Goal: Task Accomplishment & Management: Manage account settings

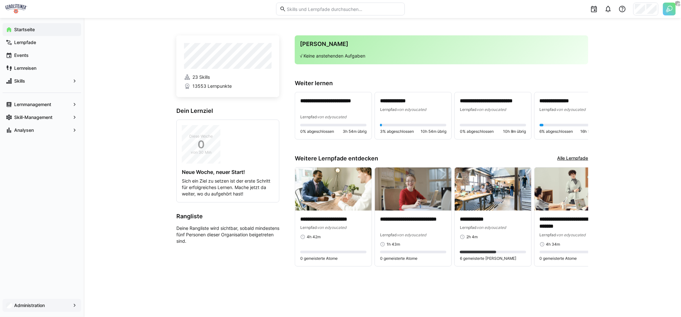
click at [0, 0] on app-navigation-label "Administration" at bounding box center [0, 0] width 0 height 0
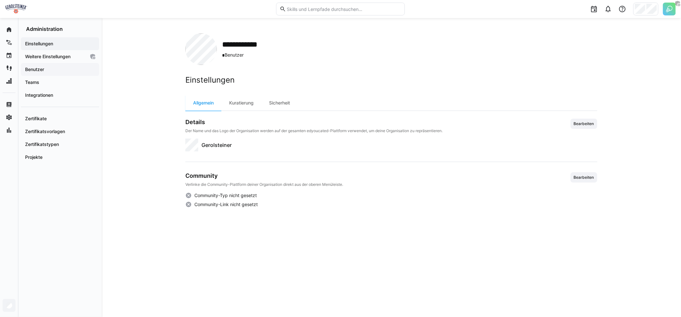
click at [55, 71] on span "Benutzer" at bounding box center [60, 69] width 72 height 6
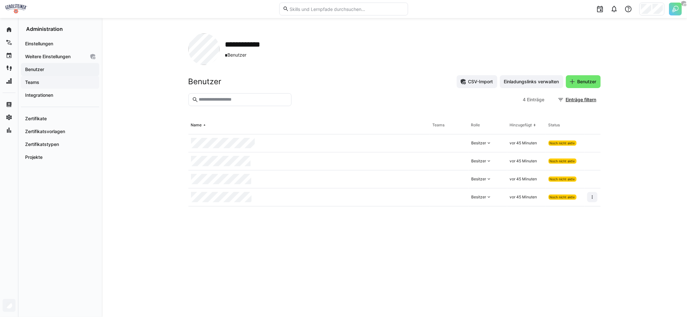
click at [62, 83] on span "Teams" at bounding box center [60, 82] width 72 height 6
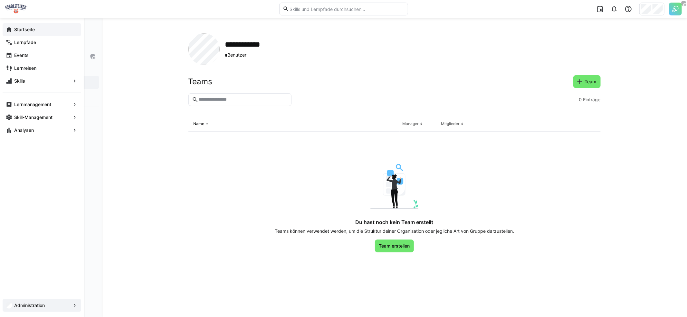
click at [0, 0] on app-navigation-label "Startseite" at bounding box center [0, 0] width 0 height 0
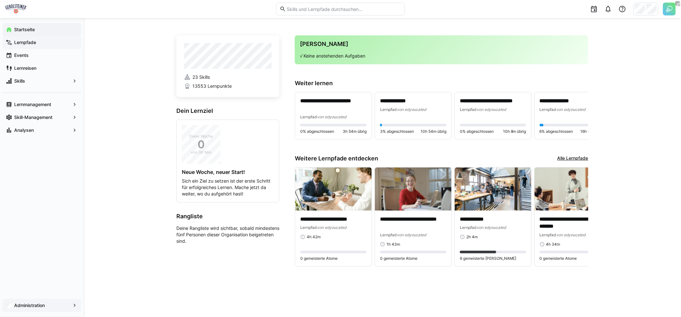
click at [0, 0] on app-navigation-label "Lernpfade" at bounding box center [0, 0] width 0 height 0
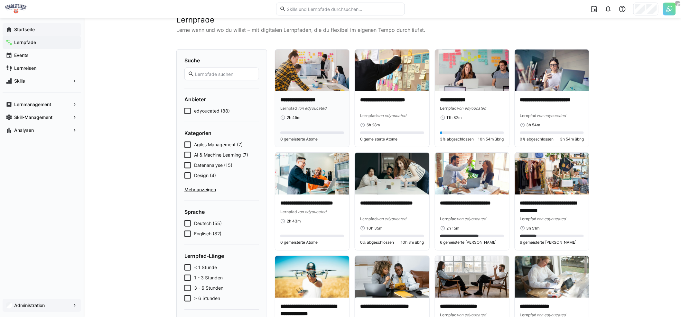
scroll to position [18, 0]
click at [196, 222] on span "Deutsch (55)" at bounding box center [208, 224] width 28 height 6
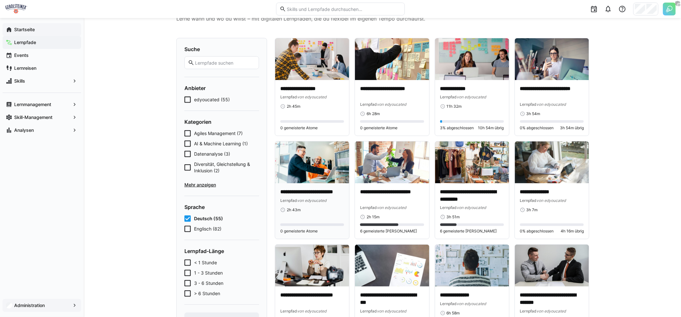
scroll to position [0, 0]
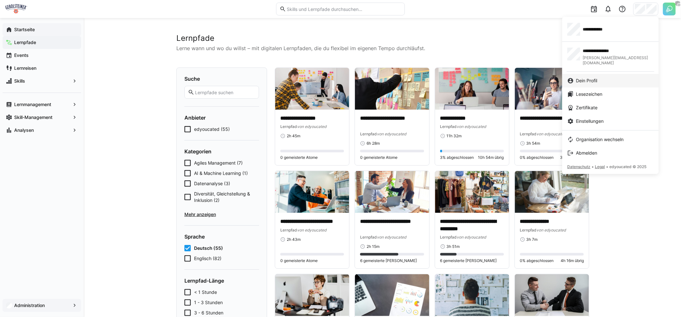
click at [598, 74] on link "Dein Profil" at bounding box center [610, 81] width 97 height 14
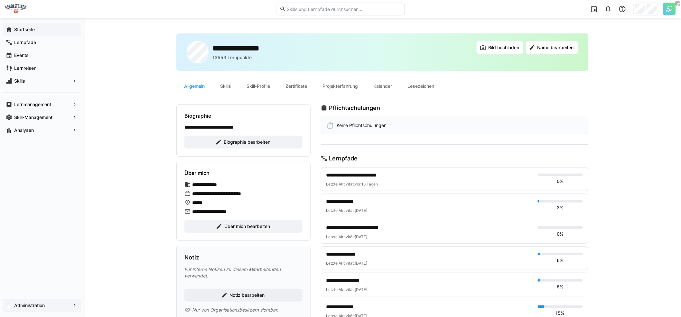
click at [646, 9] on div at bounding box center [646, 9] width 25 height 13
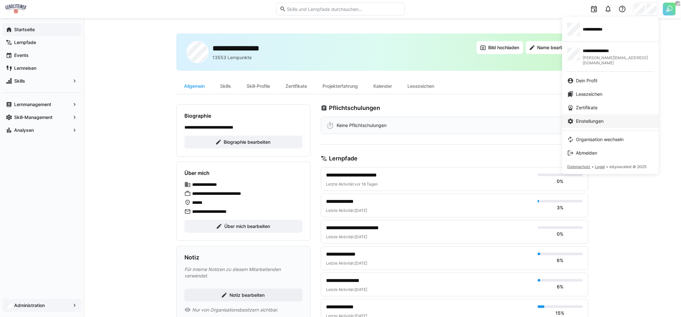
click at [601, 118] on span "Einstellungen" at bounding box center [590, 121] width 28 height 6
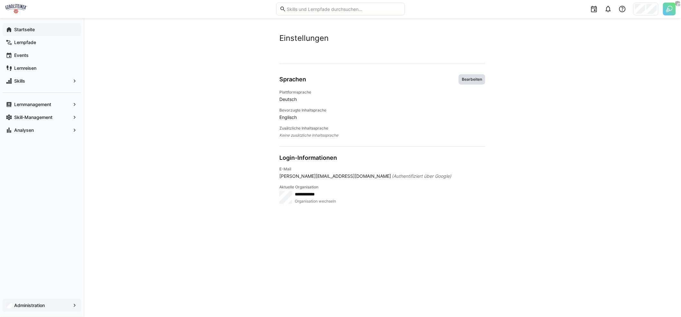
click at [480, 77] on span "Bearbeiten" at bounding box center [472, 79] width 22 height 5
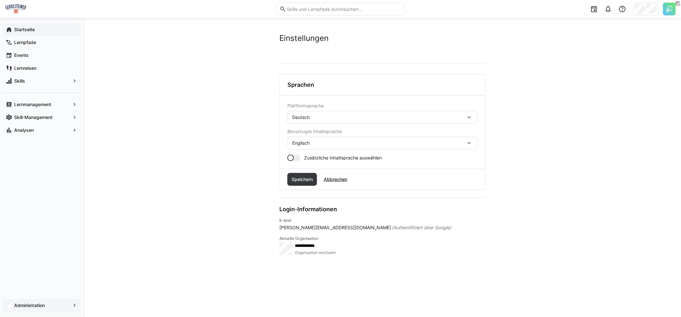
click at [321, 141] on div "Englisch" at bounding box center [379, 143] width 174 height 6
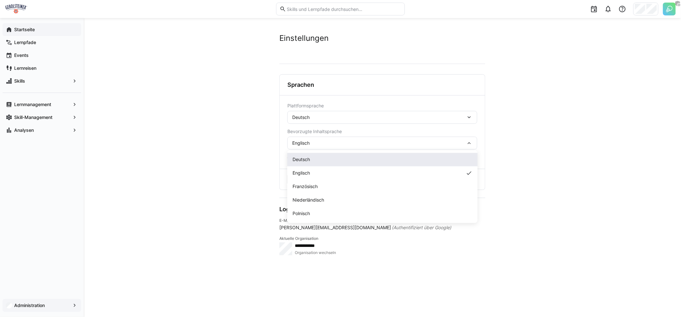
click at [314, 160] on div "Deutsch" at bounding box center [383, 160] width 180 height 6
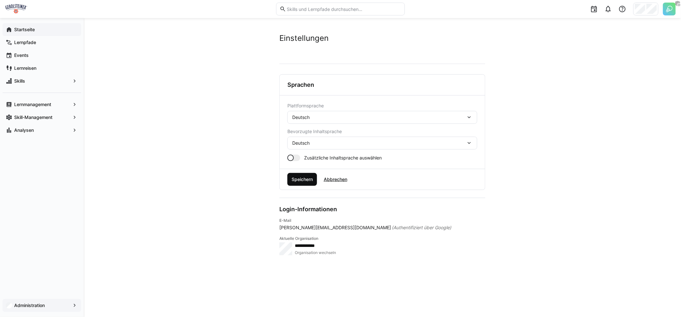
click at [308, 179] on span "Speichern" at bounding box center [302, 179] width 23 height 6
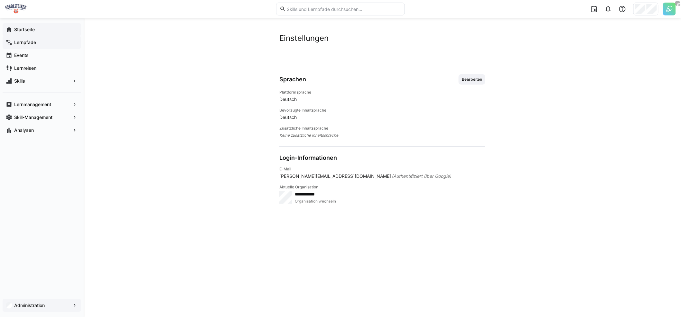
click at [52, 45] on span "Lernpfade" at bounding box center [45, 42] width 65 height 6
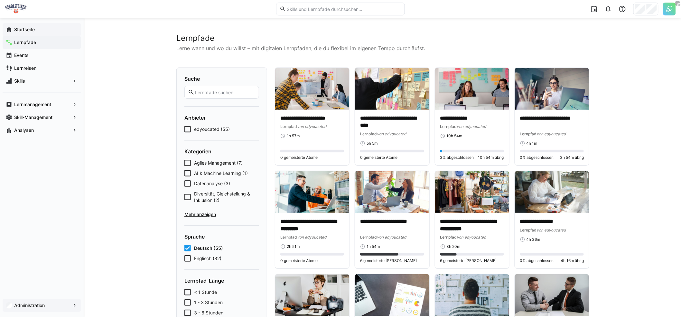
click at [230, 94] on input "text" at bounding box center [224, 93] width 61 height 6
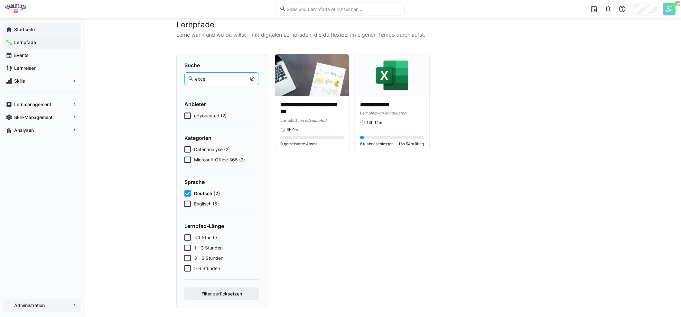
scroll to position [19, 0]
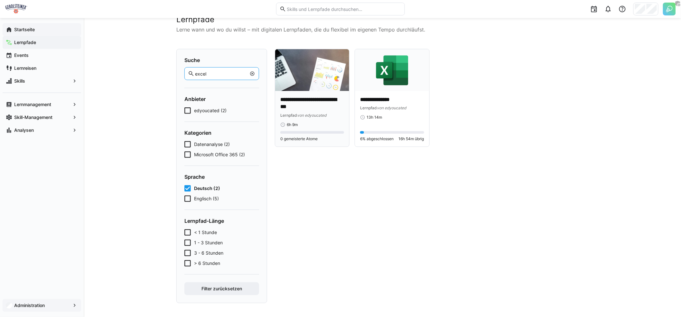
type input "excel"
click at [307, 106] on p "**********" at bounding box center [312, 103] width 64 height 15
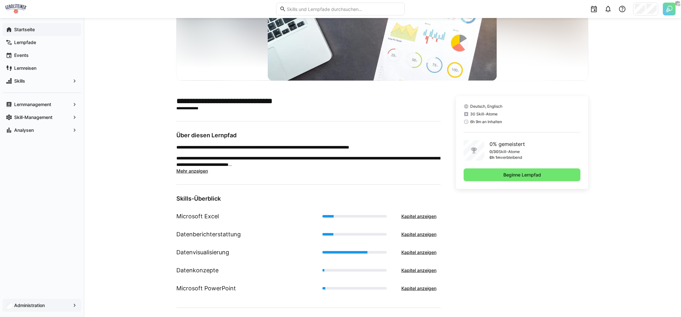
scroll to position [93, 0]
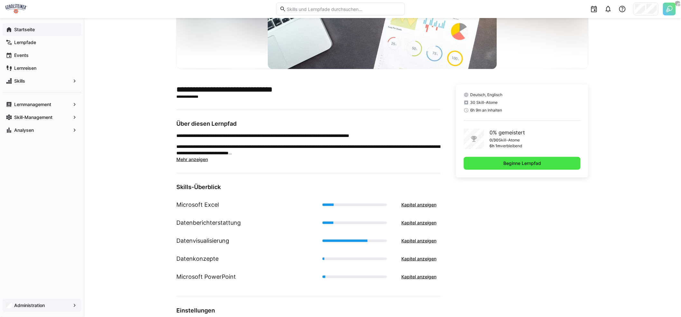
click at [519, 166] on span "Beginne Lernpfad" at bounding box center [522, 163] width 117 height 13
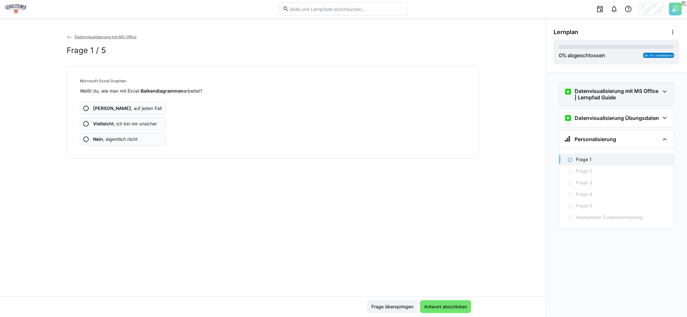
click at [590, 99] on h3 "Datenvisualisierung mit MS Office | Lernpfad Guide" at bounding box center [616, 94] width 85 height 13
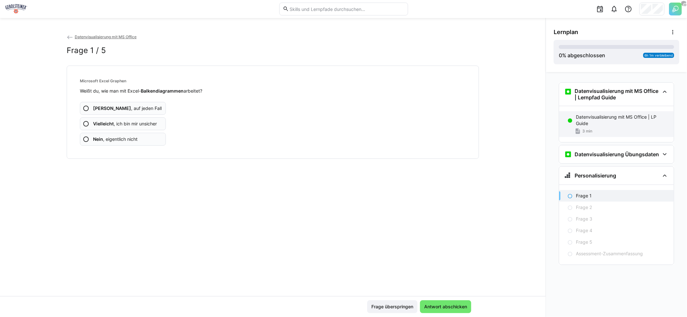
click at [590, 114] on p "Datenvisualisierung mit MS Office | LP Guide" at bounding box center [622, 120] width 93 height 13
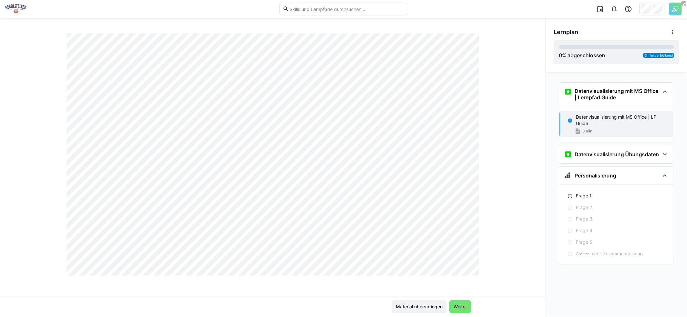
scroll to position [357, 0]
click at [460, 308] on span "Weiter" at bounding box center [459, 307] width 15 height 6
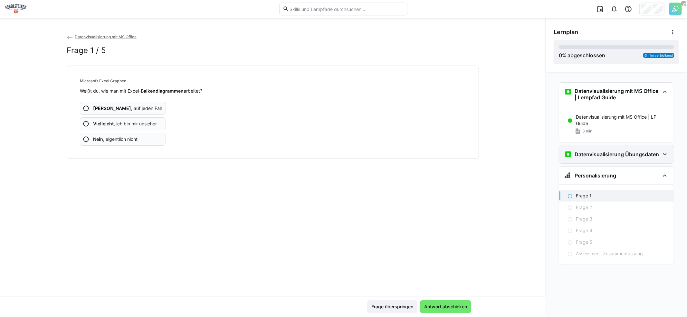
click at [591, 155] on h3 "Datenvisualisierung Übungsdaten" at bounding box center [616, 154] width 84 height 6
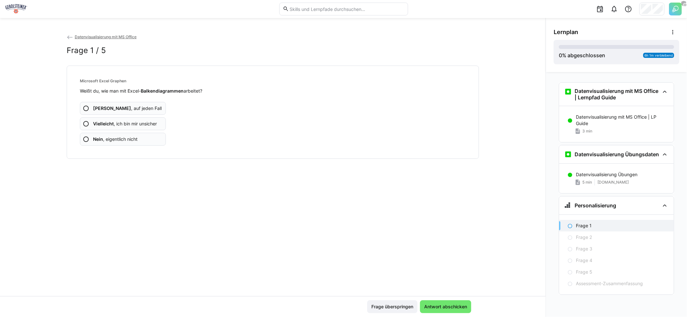
click at [129, 110] on app-assessment-question-radio "Ja , auf jeden Fall" at bounding box center [123, 108] width 86 height 13
click at [132, 139] on span "Nein , eigentlich nicht" at bounding box center [115, 139] width 44 height 6
click at [135, 127] on app-assessment-question-radio "Vielleicht , ich bin mir unsicher" at bounding box center [123, 124] width 86 height 13
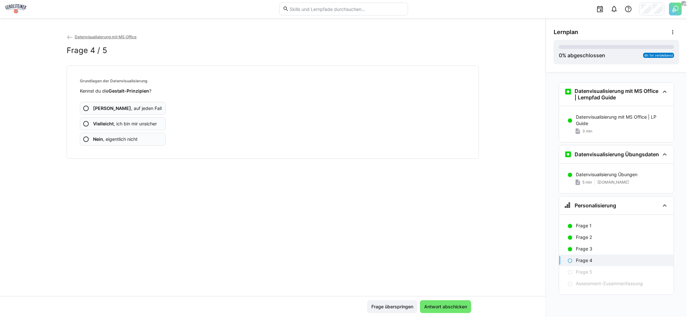
click at [134, 110] on app-assessment-question-radio "Ja , auf jeden Fall" at bounding box center [123, 108] width 86 height 13
click at [135, 139] on span "Nein , eigentlich nicht" at bounding box center [115, 139] width 44 height 6
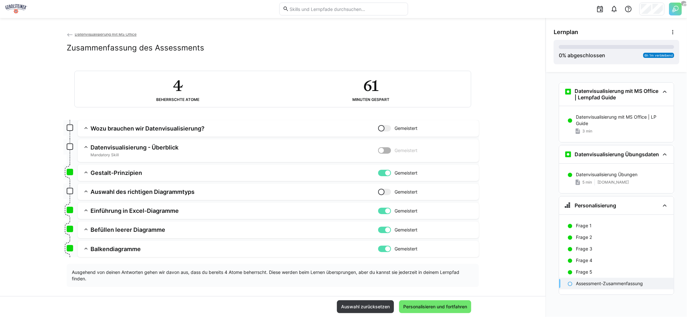
scroll to position [8, 0]
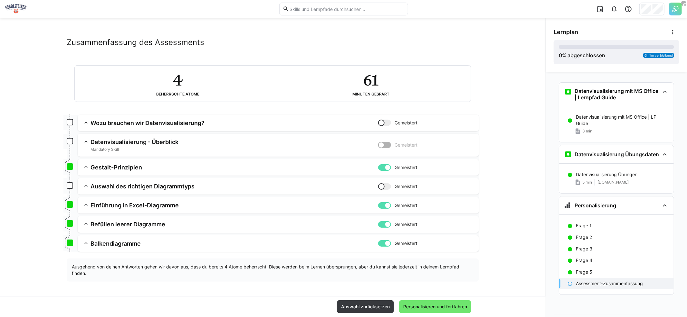
click at [386, 125] on div at bounding box center [384, 123] width 13 height 6
click at [386, 125] on div at bounding box center [387, 123] width 6 height 6
click at [603, 304] on app-classroom-navigation "Datenvisualisierung mit MS Office | Lernpfad Guide Datenvisualisierung mit MS O…" at bounding box center [616, 197] width 126 height 235
click at [446, 307] on span "Personalisieren und fortfahren" at bounding box center [435, 307] width 66 height 6
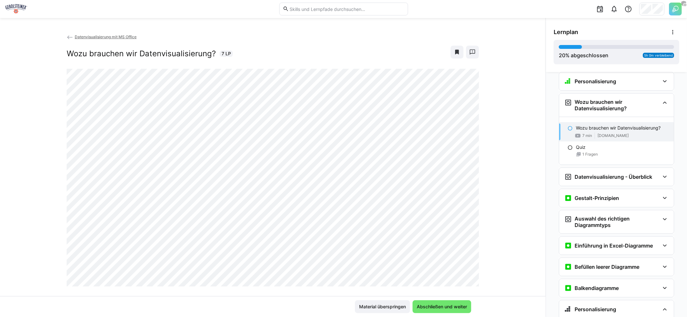
scroll to position [145, 0]
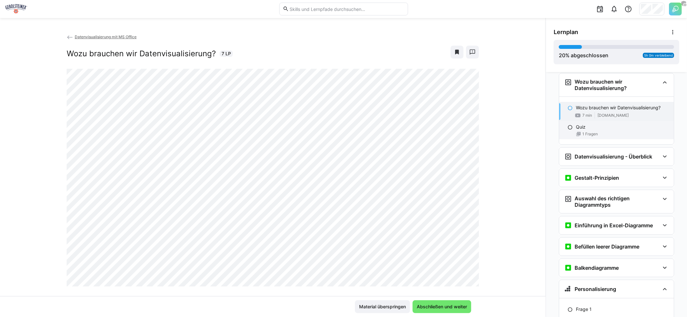
click at [617, 124] on div "Quiz" at bounding box center [622, 127] width 93 height 6
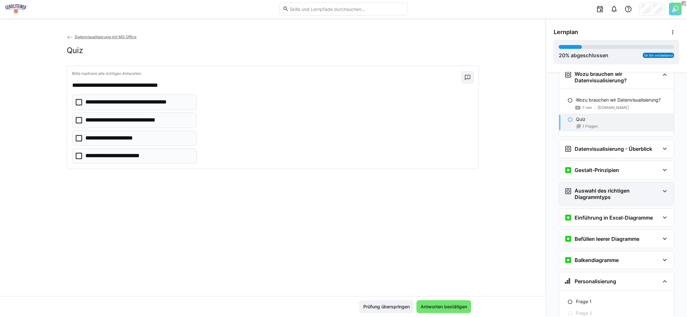
scroll to position [140, 0]
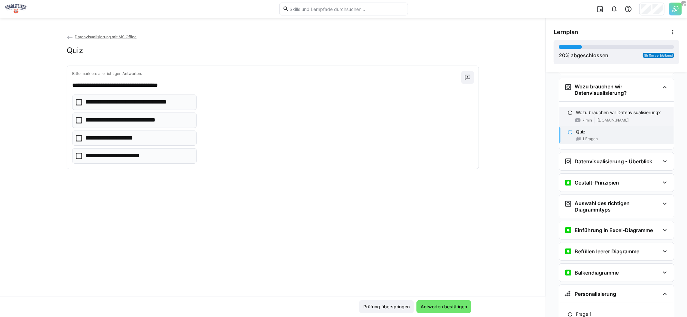
click at [584, 114] on p "Wozu brauchen wir Datenvisualisierung?" at bounding box center [618, 112] width 85 height 6
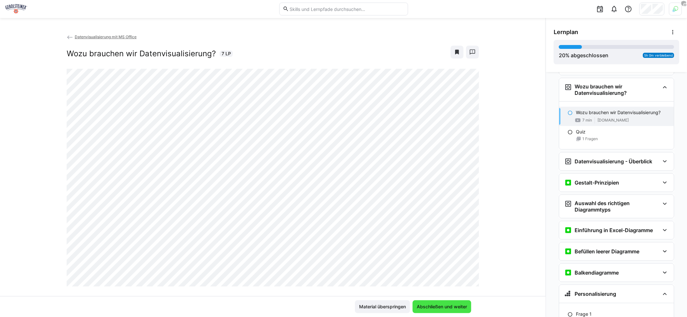
click at [428, 304] on span "Abschließen und weiter" at bounding box center [441, 307] width 59 height 13
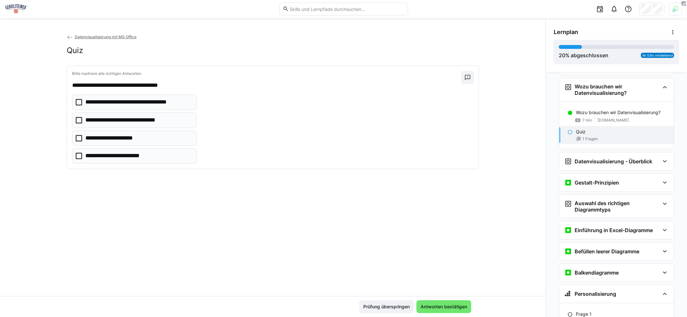
click at [19, 8] on img at bounding box center [16, 9] width 22 height 10
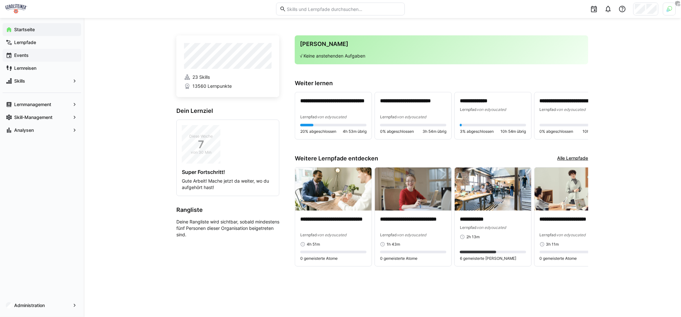
click at [37, 56] on span "Events" at bounding box center [45, 55] width 65 height 6
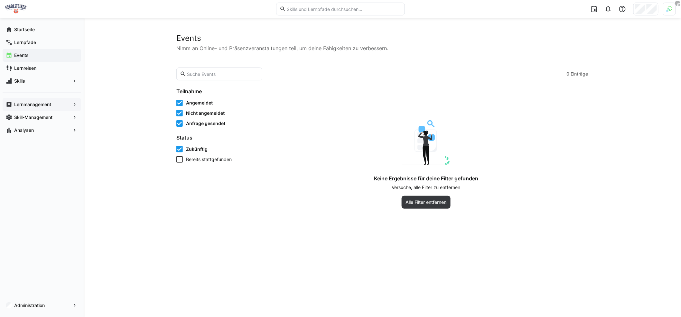
click at [40, 107] on span "Lernmanagement" at bounding box center [41, 104] width 57 height 6
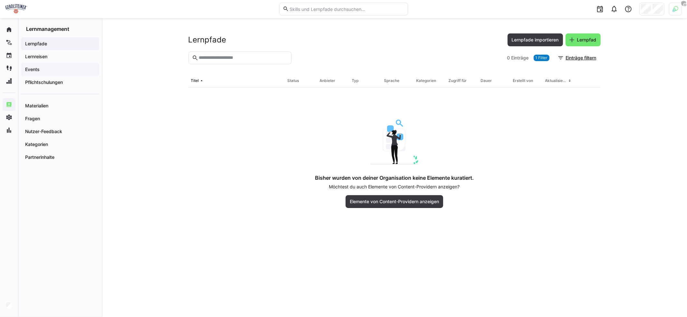
click at [43, 70] on span "Events" at bounding box center [60, 69] width 72 height 6
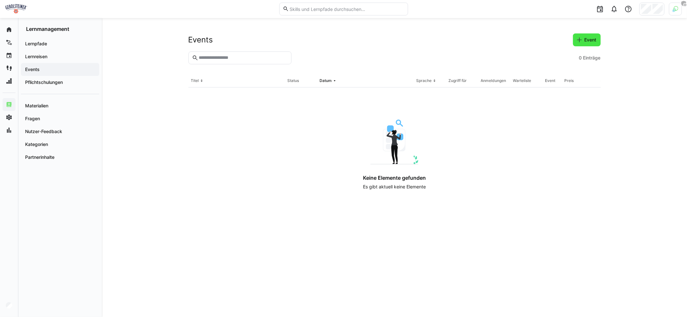
click at [583, 41] on span "Event" at bounding box center [590, 40] width 14 height 6
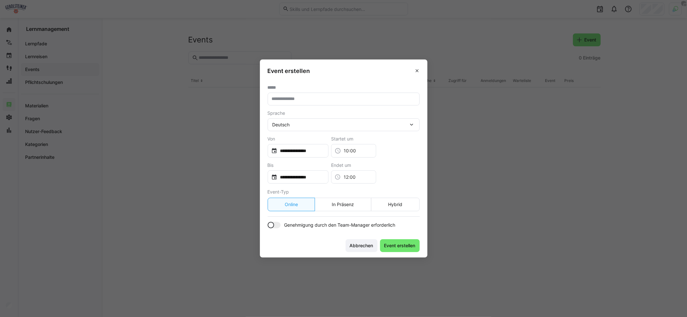
click at [325, 99] on input "text" at bounding box center [343, 99] width 145 height 6
type input "**********"
click at [292, 152] on input "**********" at bounding box center [301, 151] width 48 height 6
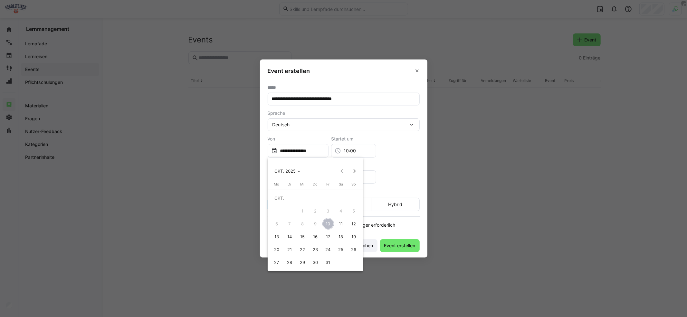
click at [302, 237] on span "15" at bounding box center [303, 237] width 12 height 12
type input "**********"
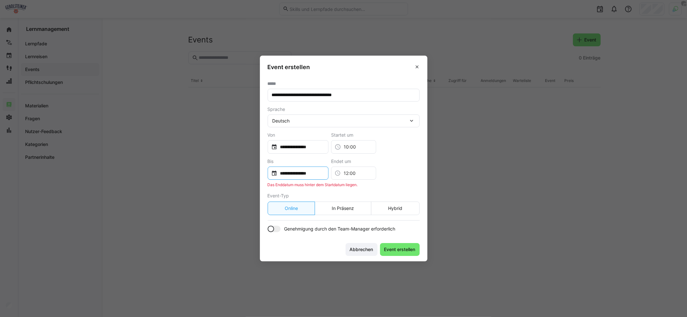
click at [299, 172] on input "**********" at bounding box center [301, 173] width 48 height 6
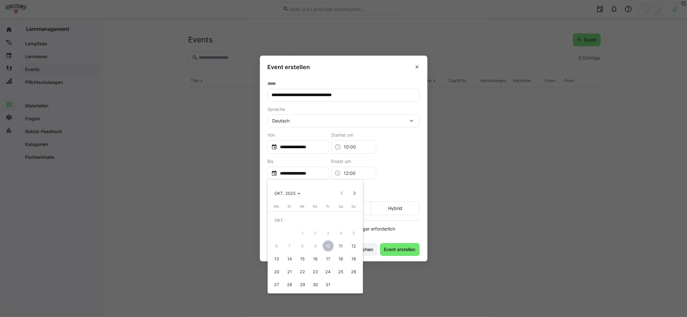
click at [304, 260] on span "15" at bounding box center [303, 259] width 12 height 12
type input "**********"
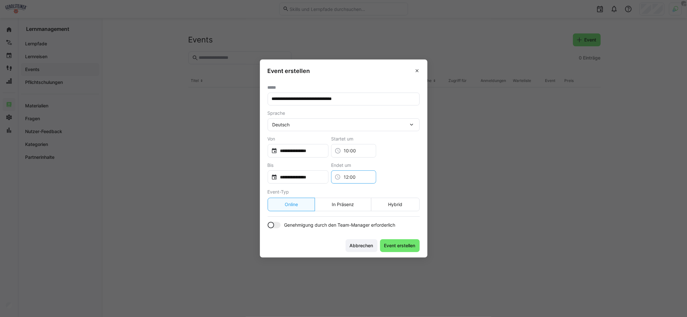
click at [364, 173] on div "12:00" at bounding box center [353, 178] width 45 height 14
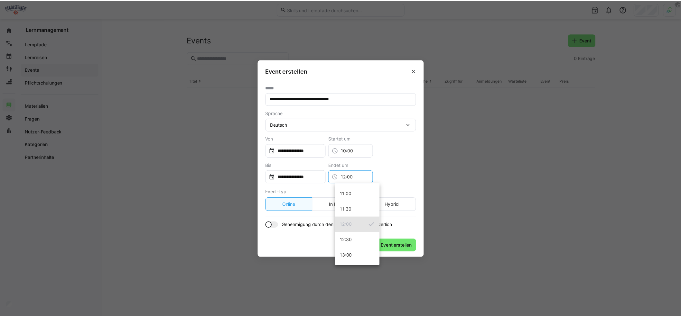
scroll to position [484, 0]
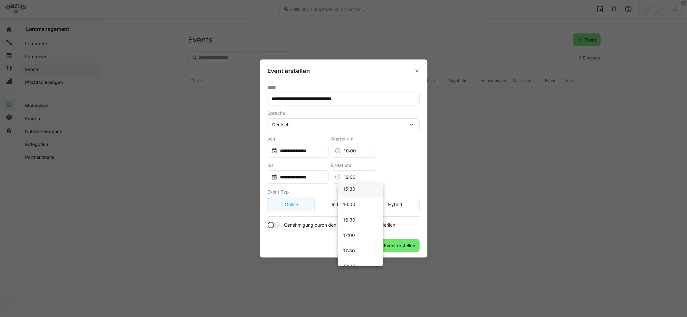
click at [354, 189] on span "15:30" at bounding box center [349, 189] width 12 height 6
type input "15:30"
click at [344, 206] on eds-button-option "In Präsenz" at bounding box center [343, 205] width 57 height 14
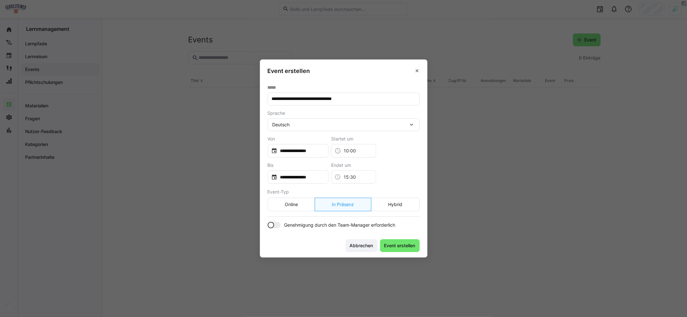
click at [277, 230] on section "**********" at bounding box center [343, 157] width 167 height 154
click at [278, 224] on div at bounding box center [274, 225] width 13 height 6
click at [397, 248] on span "Event erstellen" at bounding box center [399, 246] width 33 height 6
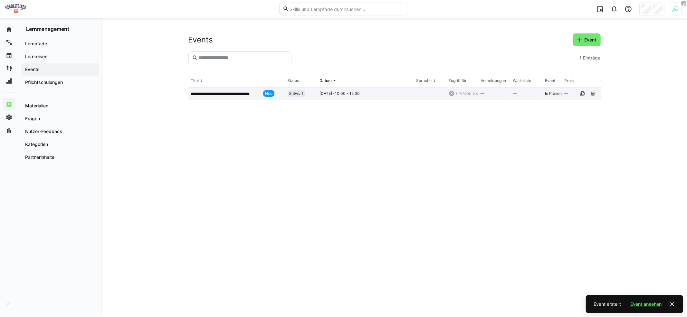
click at [250, 97] on app-table-first-column "**********" at bounding box center [236, 93] width 91 height 6
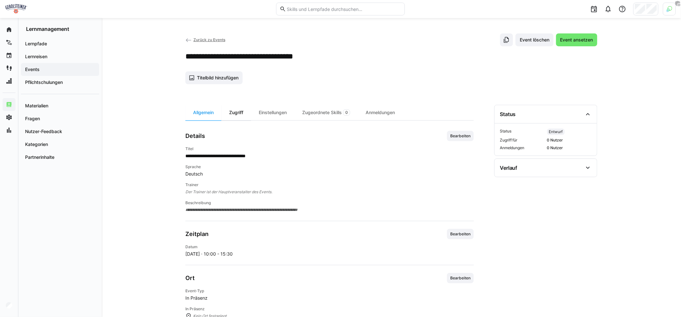
click at [235, 114] on div "Zugriff" at bounding box center [237, 112] width 30 height 15
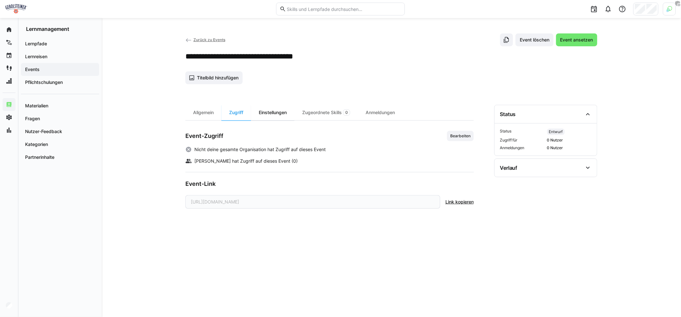
click at [277, 115] on div "Einstellungen" at bounding box center [272, 112] width 43 height 15
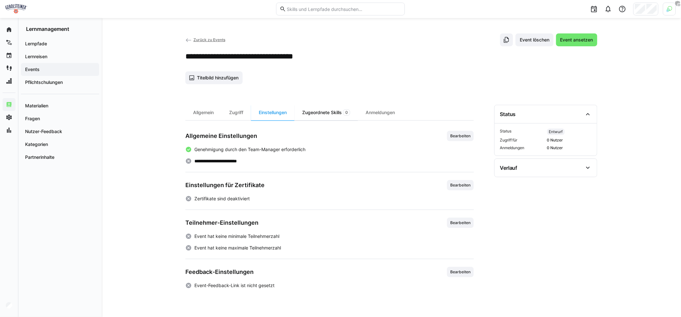
click at [315, 114] on div "Zugeordnete Skills 0" at bounding box center [326, 112] width 63 height 15
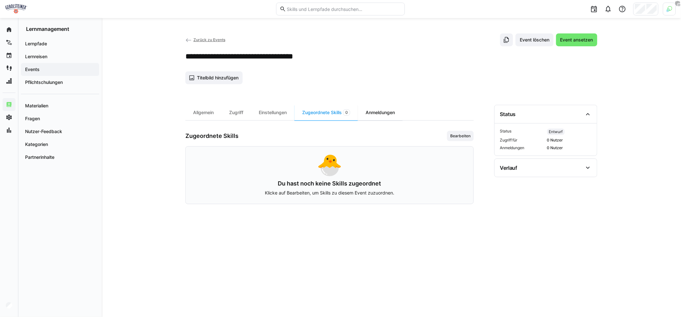
click at [375, 114] on div "Anmeldungen" at bounding box center [380, 112] width 45 height 15
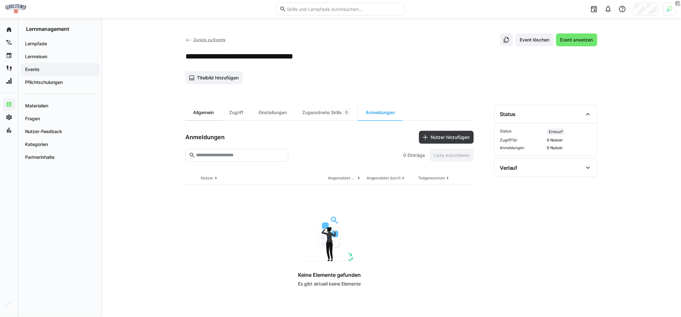
click at [204, 115] on div "Allgemein" at bounding box center [203, 112] width 36 height 15
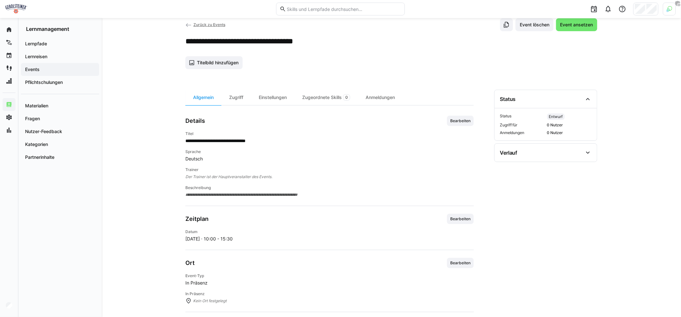
scroll to position [16, 0]
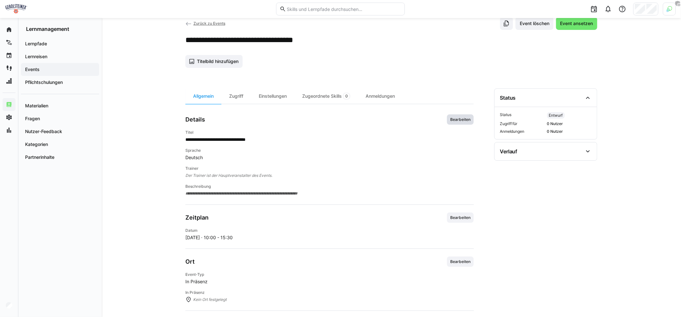
click at [468, 122] on span "Bearbeiten" at bounding box center [460, 120] width 27 height 10
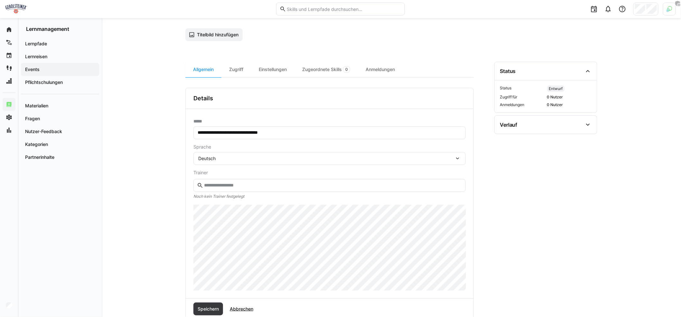
scroll to position [92, 0]
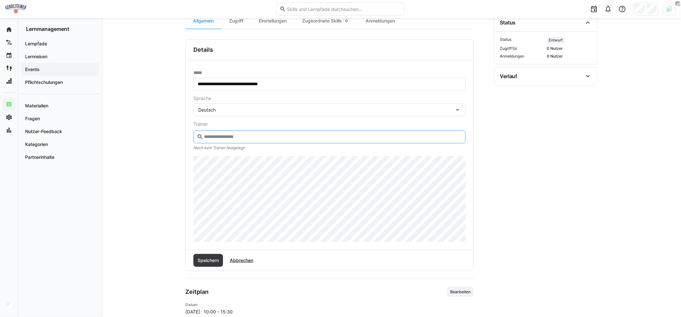
click at [248, 138] on input "text" at bounding box center [332, 137] width 259 height 6
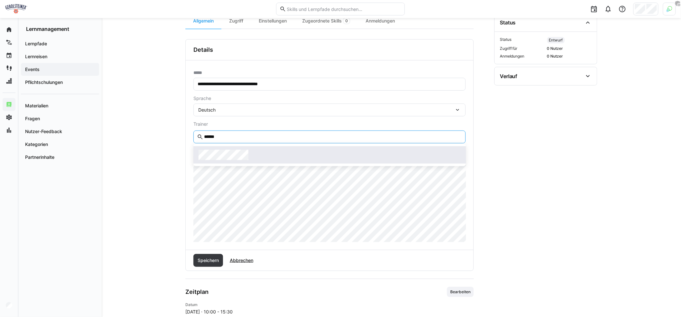
type input "******"
click at [254, 156] on div at bounding box center [330, 155] width 262 height 10
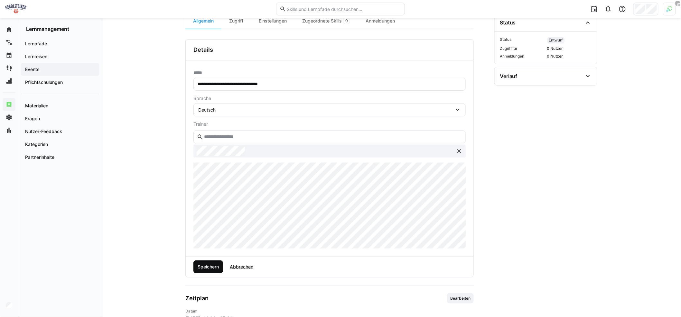
click at [214, 266] on span "Speichern" at bounding box center [208, 267] width 23 height 6
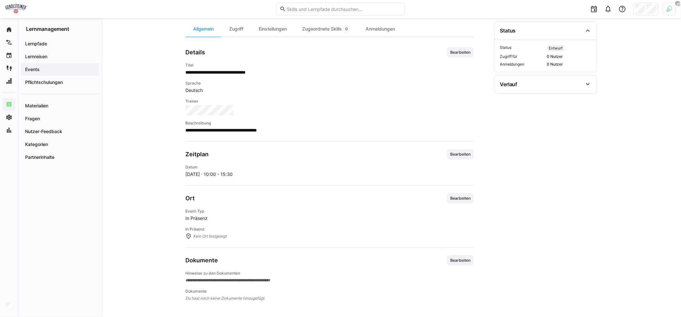
scroll to position [81, 0]
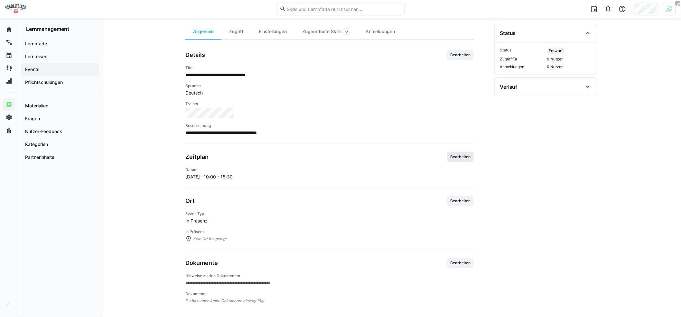
click at [453, 155] on span "Bearbeiten" at bounding box center [461, 157] width 22 height 5
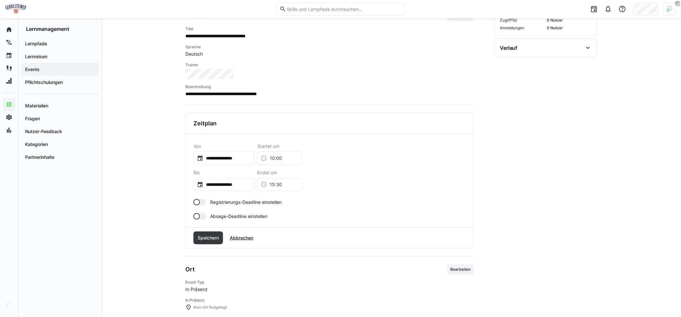
scroll to position [121, 0]
click at [197, 198] on div at bounding box center [196, 201] width 6 height 6
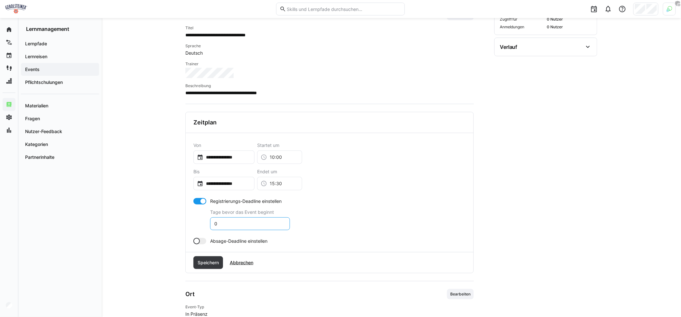
drag, startPoint x: 244, startPoint y: 222, endPoint x: 215, endPoint y: 219, distance: 29.4
click at [215, 221] on input "0" at bounding box center [250, 224] width 73 height 6
type input "1"
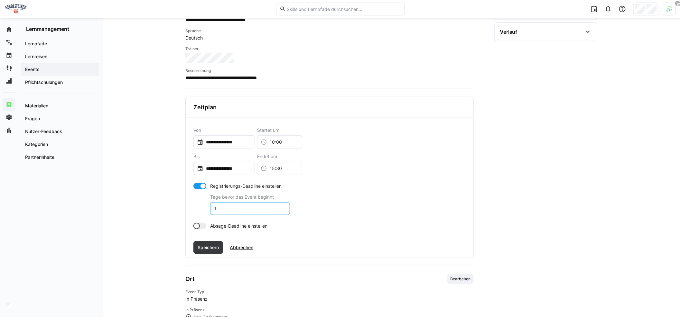
type input "1"
click at [199, 225] on div at bounding box center [196, 226] width 6 height 6
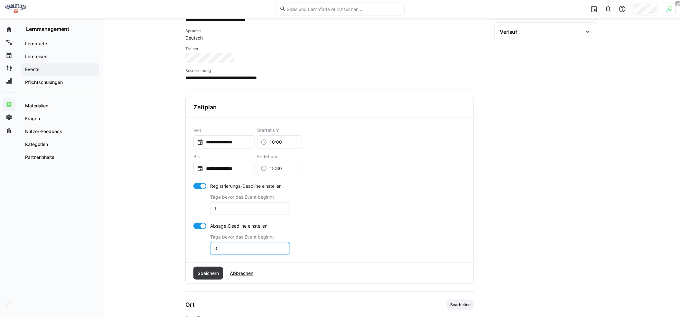
drag, startPoint x: 238, startPoint y: 245, endPoint x: 214, endPoint y: 246, distance: 24.2
click at [214, 246] on input "0" at bounding box center [250, 249] width 73 height 6
type input "2"
type input "1"
click at [214, 272] on span "Speichern" at bounding box center [208, 273] width 23 height 6
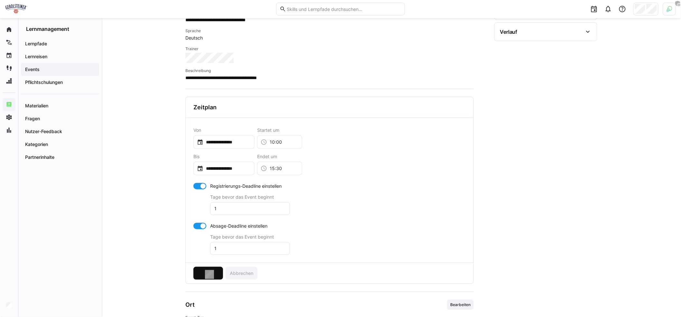
scroll to position [104, 0]
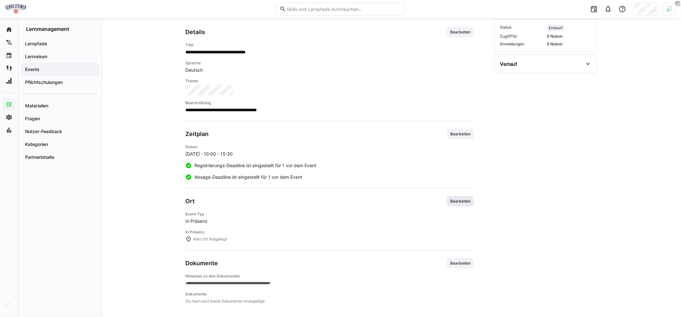
click at [463, 200] on span "Bearbeiten" at bounding box center [461, 201] width 22 height 5
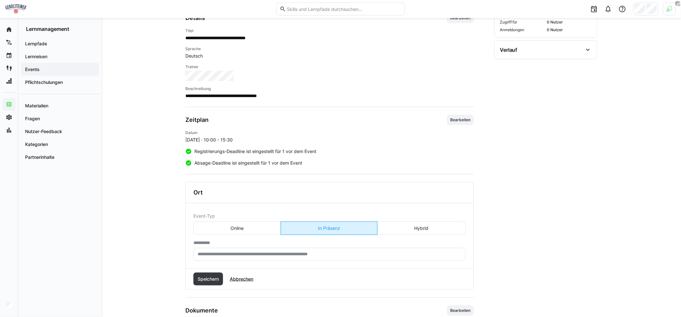
scroll to position [165, 0]
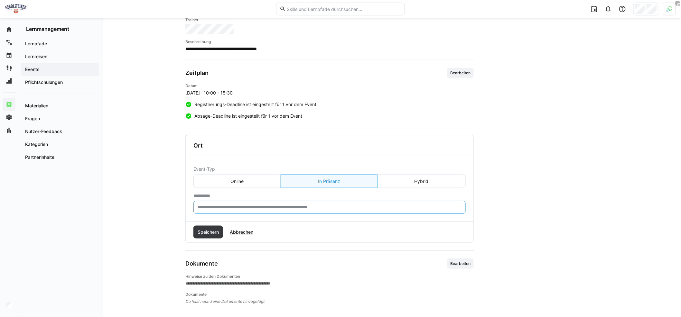
click at [271, 206] on input "text" at bounding box center [329, 208] width 265 height 6
type input "**********"
click at [214, 226] on span "Speichern" at bounding box center [208, 232] width 30 height 13
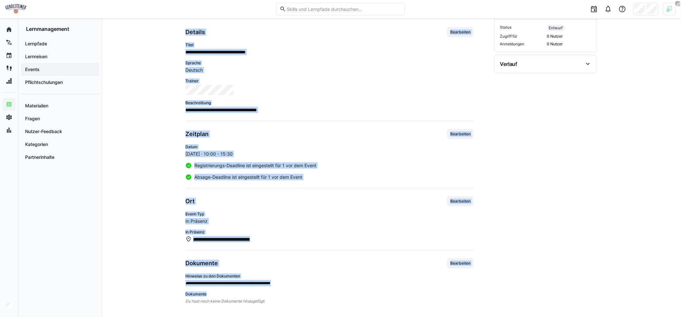
drag, startPoint x: 187, startPoint y: 260, endPoint x: 256, endPoint y: 295, distance: 77.2
click at [251, 294] on div "**********" at bounding box center [392, 117] width 580 height 406
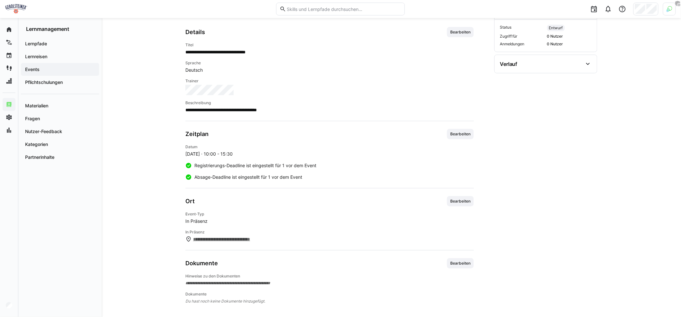
click at [261, 298] on span "Du hast noch keine Dokumente hinzugefügt." at bounding box center [329, 301] width 288 height 6
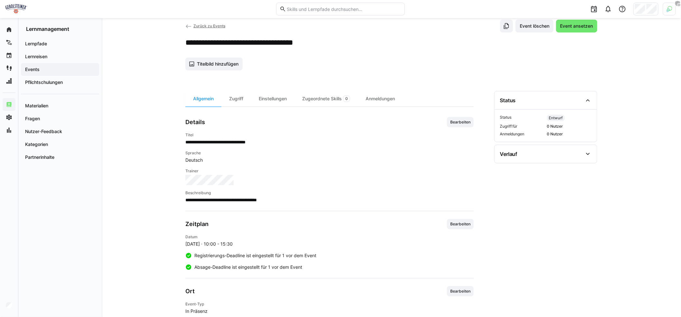
scroll to position [10, 0]
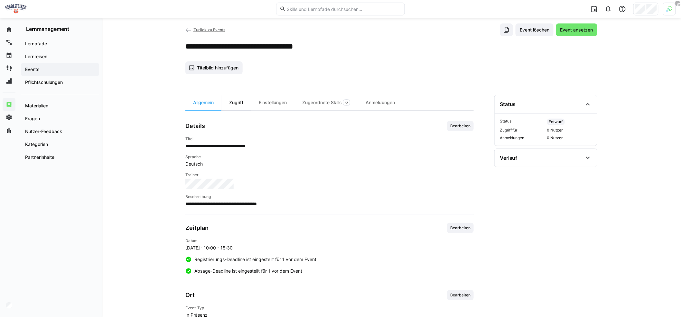
click at [242, 108] on div "Zugriff" at bounding box center [237, 102] width 30 height 15
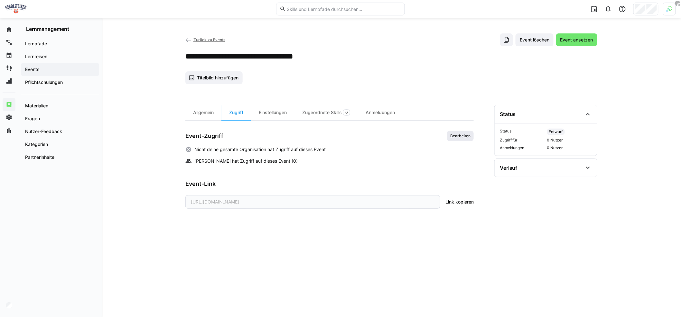
click at [469, 137] on span "Bearbeiten" at bounding box center [461, 136] width 22 height 5
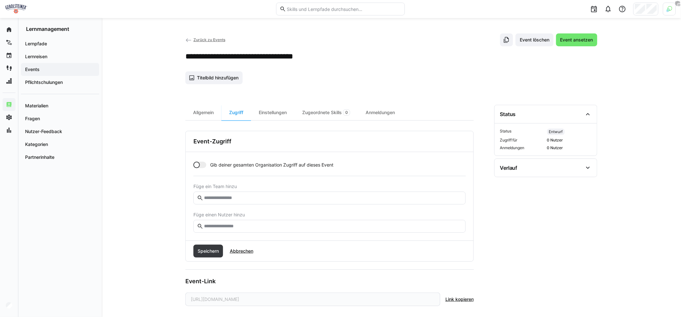
click at [200, 165] on div at bounding box center [199, 165] width 13 height 6
click at [202, 164] on div at bounding box center [203, 165] width 6 height 6
click at [246, 197] on input "text" at bounding box center [332, 198] width 259 height 6
click at [240, 224] on input "text" at bounding box center [332, 227] width 259 height 6
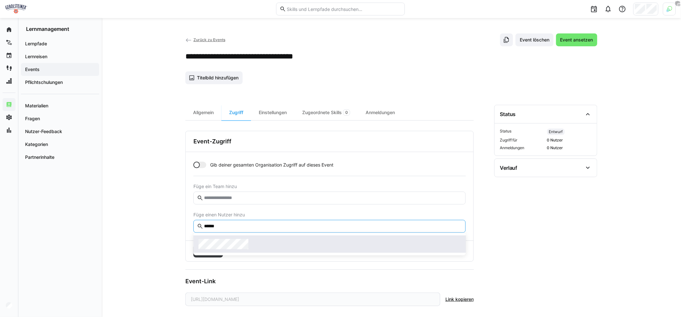
type input "******"
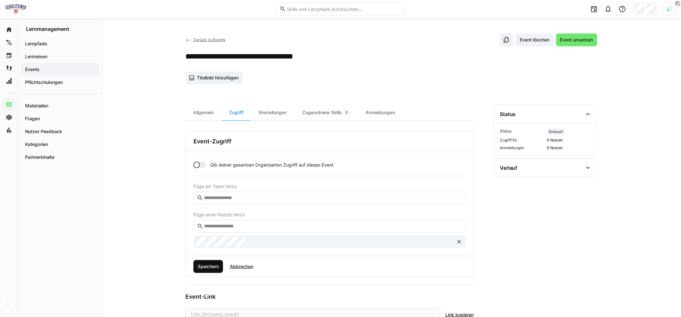
click at [210, 267] on span "Speichern" at bounding box center [208, 267] width 23 height 6
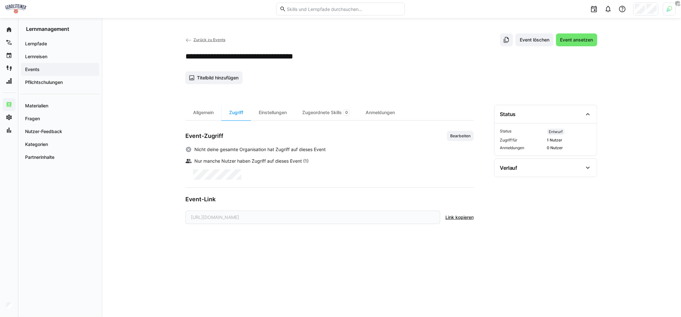
click at [278, 123] on div "Allgemein Zugriff Einstellungen Zugeordnete Skills 0 Anmeldungen Event-Zugriff …" at bounding box center [329, 203] width 288 height 197
click at [278, 114] on div "Einstellungen" at bounding box center [272, 112] width 43 height 15
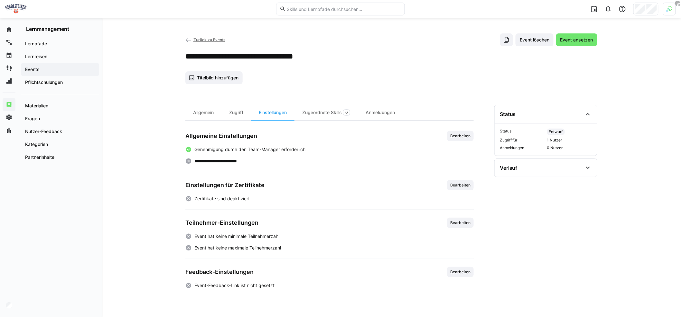
drag, startPoint x: 467, startPoint y: 135, endPoint x: 459, endPoint y: 140, distance: 10.0
click at [467, 135] on span "Bearbeiten" at bounding box center [461, 136] width 22 height 5
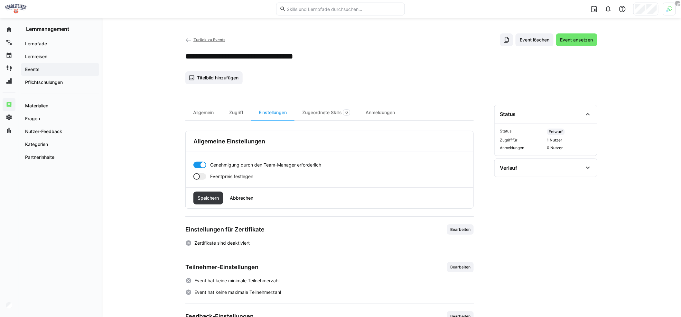
click at [201, 176] on div at bounding box center [199, 177] width 13 height 6
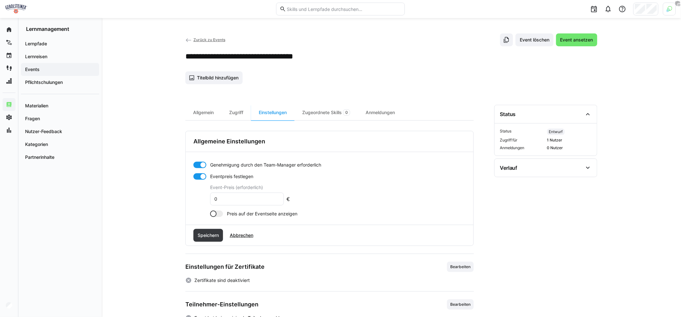
click at [237, 198] on input "0" at bounding box center [247, 199] width 67 height 6
type input "400"
click at [220, 212] on div at bounding box center [216, 214] width 13 height 6
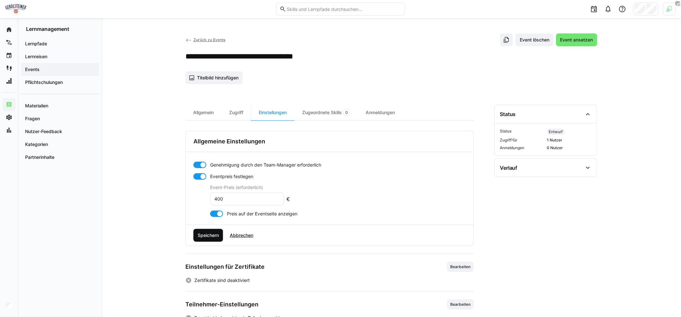
click at [215, 233] on span "Speichern" at bounding box center [208, 235] width 23 height 6
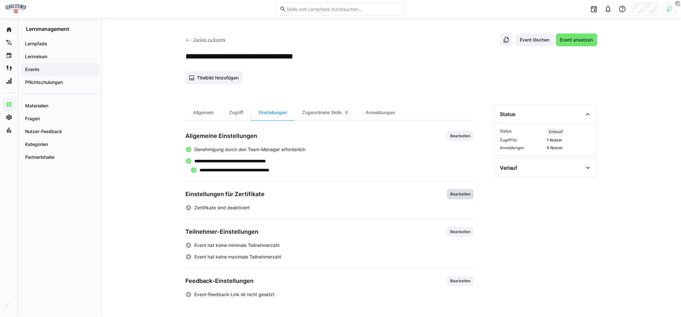
click at [452, 194] on span "Bearbeiten" at bounding box center [461, 194] width 22 height 5
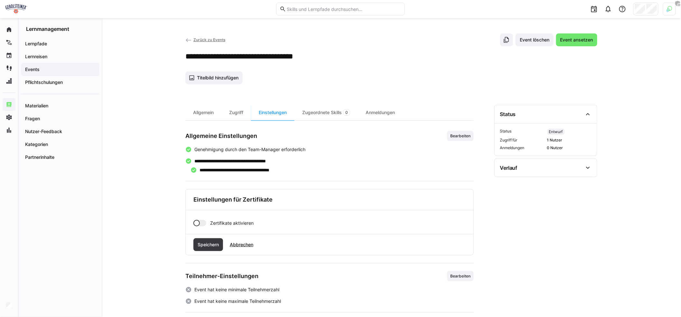
click at [200, 222] on div at bounding box center [196, 223] width 6 height 6
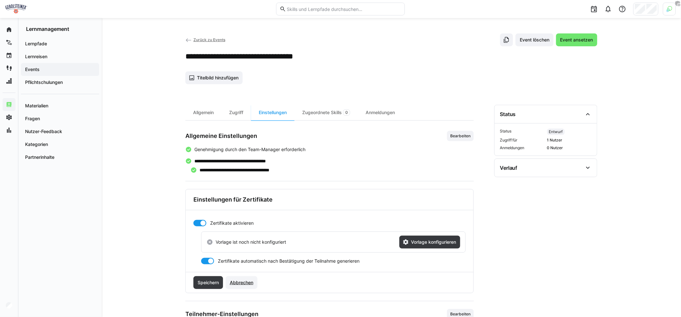
click at [250, 280] on span "Abbrechen" at bounding box center [241, 283] width 25 height 6
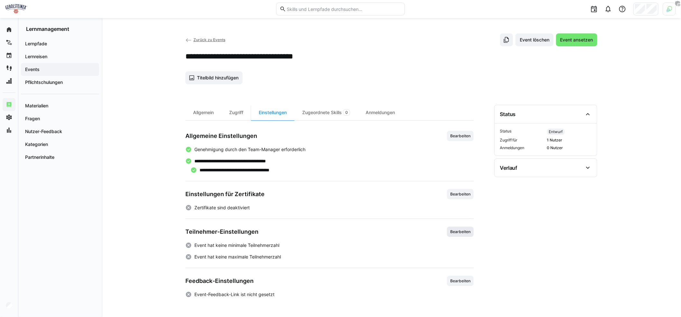
click at [449, 231] on span "Bearbeiten" at bounding box center [460, 232] width 27 height 10
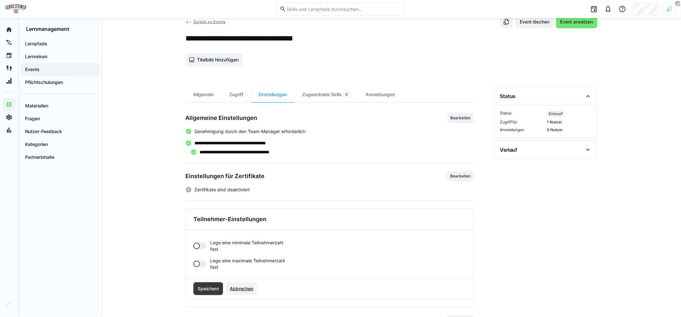
scroll to position [51, 0]
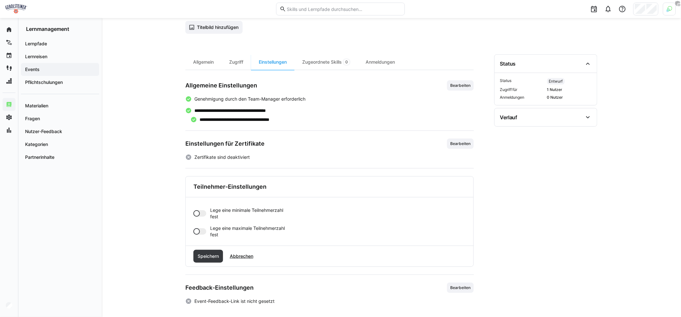
click at [195, 230] on div at bounding box center [196, 232] width 6 height 6
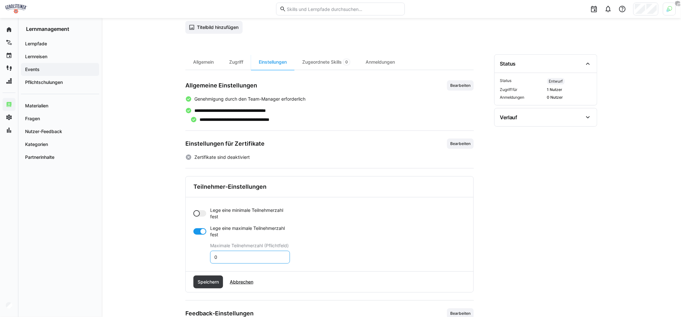
click at [242, 255] on input "0" at bounding box center [250, 258] width 73 height 6
type input "10"
click at [207, 277] on span "Speichern" at bounding box center [208, 282] width 30 height 13
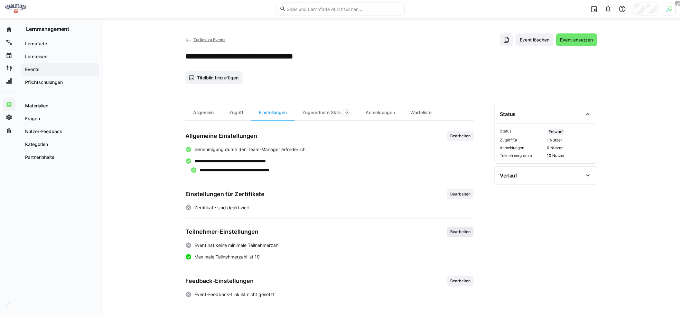
click at [454, 230] on span "Bearbeiten" at bounding box center [461, 232] width 22 height 5
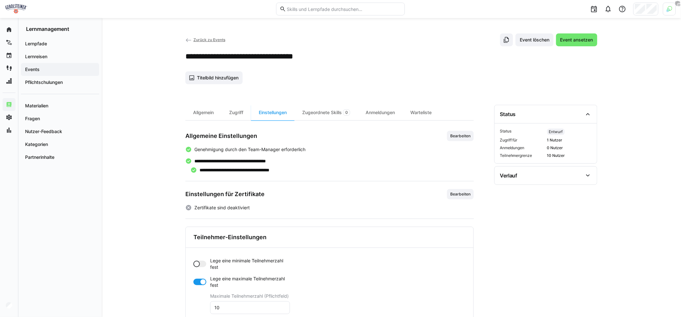
click at [203, 263] on div at bounding box center [199, 264] width 13 height 6
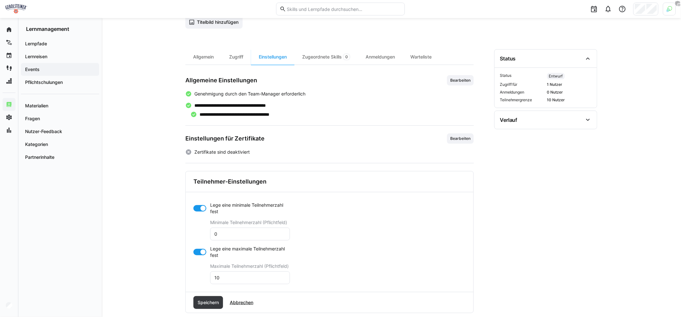
scroll to position [64, 0]
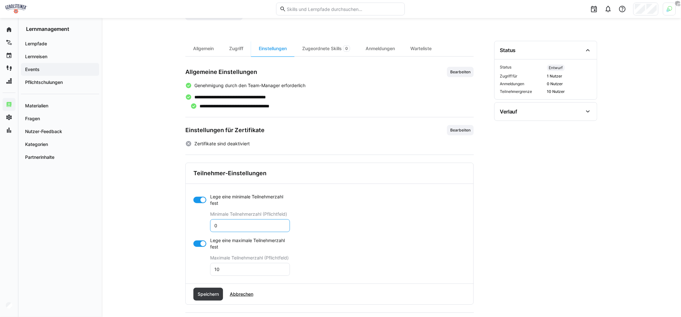
drag, startPoint x: 236, startPoint y: 225, endPoint x: 209, endPoint y: 225, distance: 26.7
click at [209, 225] on app-toggle-and-input "Lege eine minimale Teilnehmerzahl fest Minimale Teilnehmerzahl (Pflichtfeld) 0" at bounding box center [241, 213] width 97 height 39
type input "5"
click at [212, 295] on span "Speichern" at bounding box center [208, 294] width 23 height 6
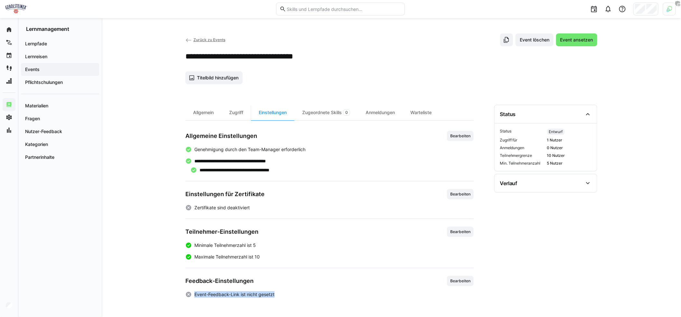
drag, startPoint x: 285, startPoint y: 293, endPoint x: 195, endPoint y: 292, distance: 89.8
click at [195, 292] on div "Event-Feedback-Link ist nicht gesetzt" at bounding box center [329, 295] width 288 height 6
click at [422, 282] on div "Feedback-Einstellungen Bearbeiten" at bounding box center [329, 281] width 288 height 10
click at [466, 279] on span "Bearbeiten" at bounding box center [461, 281] width 22 height 5
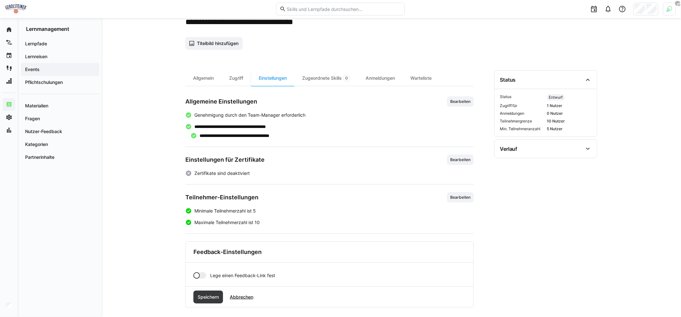
scroll to position [38, 0]
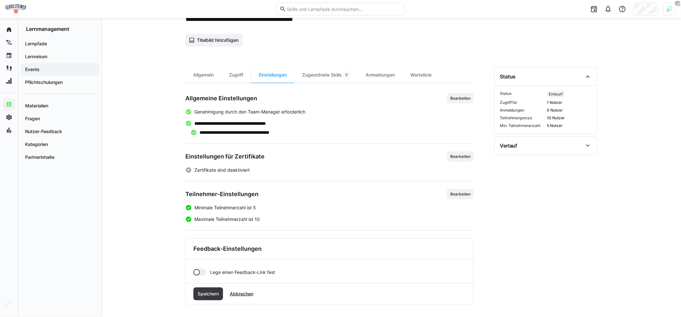
click at [202, 271] on div at bounding box center [199, 272] width 13 height 6
click at [268, 294] on input "text" at bounding box center [338, 295] width 249 height 6
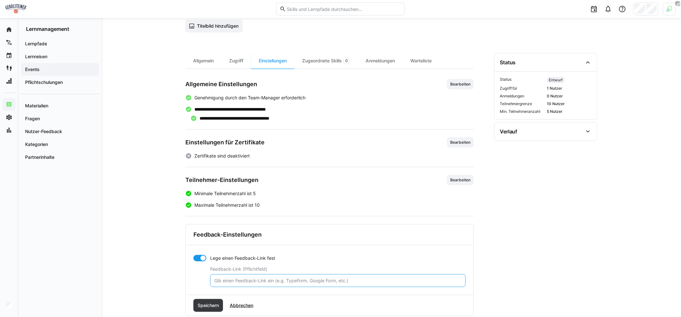
scroll to position [63, 0]
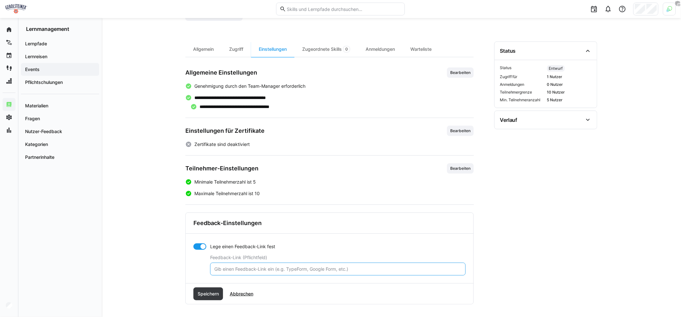
click at [377, 48] on div "Anmeldungen" at bounding box center [380, 49] width 45 height 15
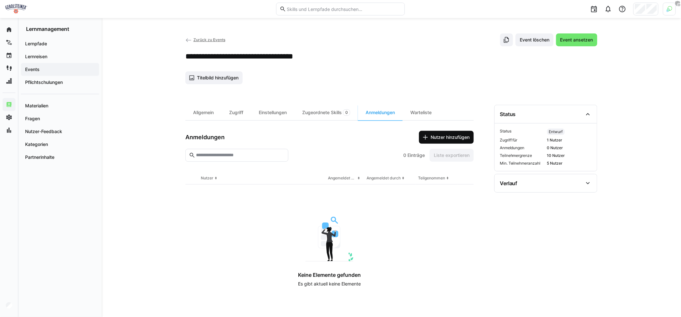
click at [438, 137] on span "Nutzer hinzufügen" at bounding box center [450, 137] width 41 height 6
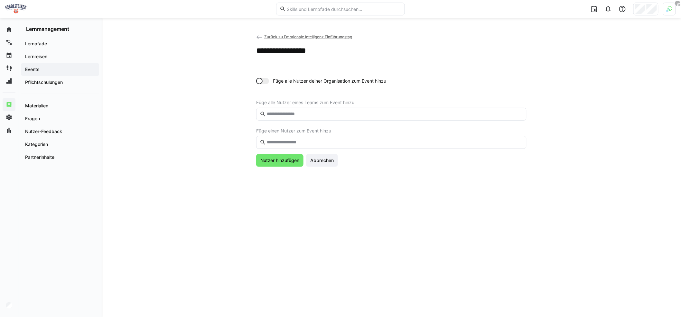
click at [339, 140] on input "text" at bounding box center [394, 143] width 257 height 6
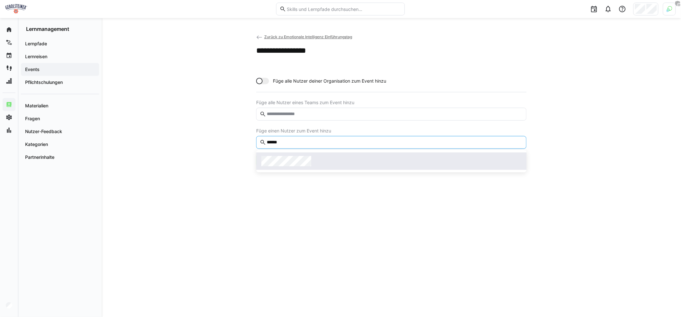
type input "******"
click at [344, 156] on div at bounding box center [391, 161] width 260 height 10
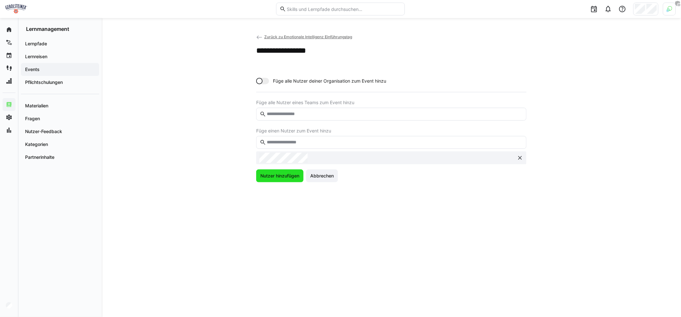
click at [295, 180] on span "Nutzer hinzufügen" at bounding box center [279, 176] width 47 height 13
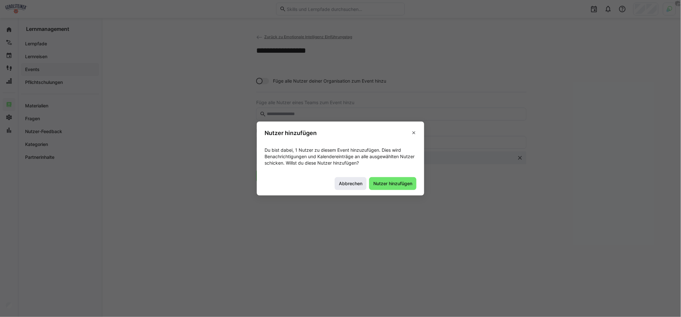
click at [351, 186] on span "Abbrechen" at bounding box center [350, 184] width 25 height 6
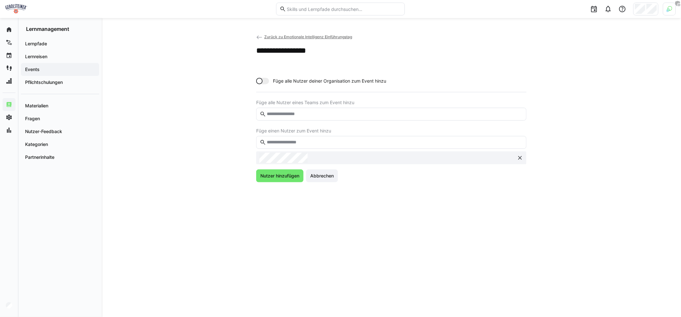
click at [259, 37] on eds-icon at bounding box center [259, 37] width 6 height 6
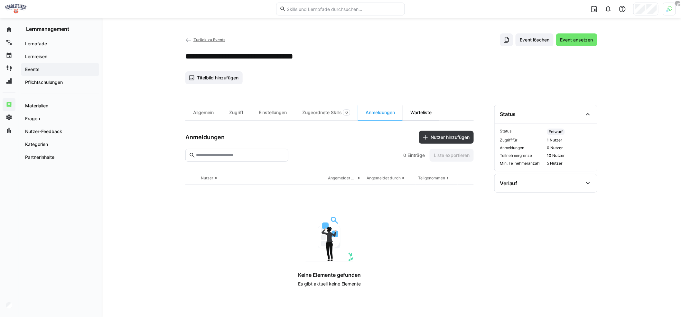
click at [426, 113] on div "Warteliste" at bounding box center [421, 112] width 37 height 15
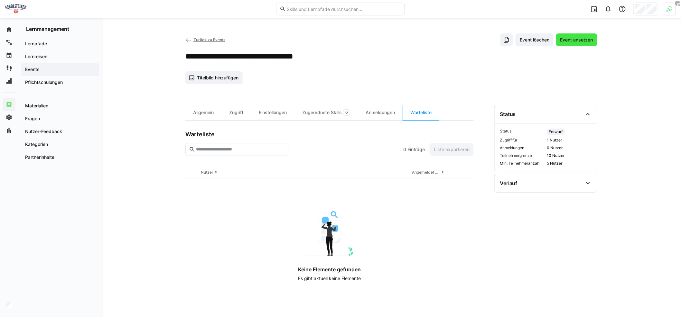
click at [586, 41] on span "Event ansetzen" at bounding box center [577, 40] width 35 height 6
click at [213, 81] on span "Titelbild hinzufügen" at bounding box center [213, 77] width 57 height 13
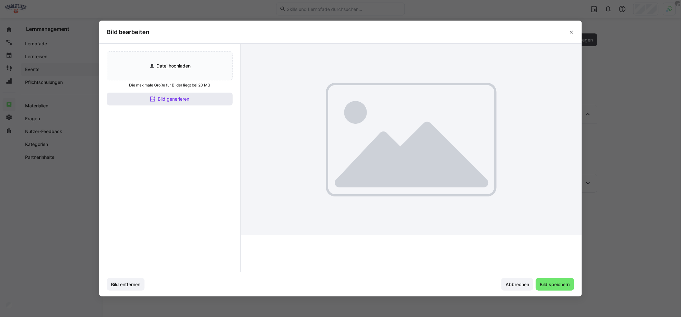
click at [212, 98] on span "Bild generieren" at bounding box center [170, 99] width 126 height 13
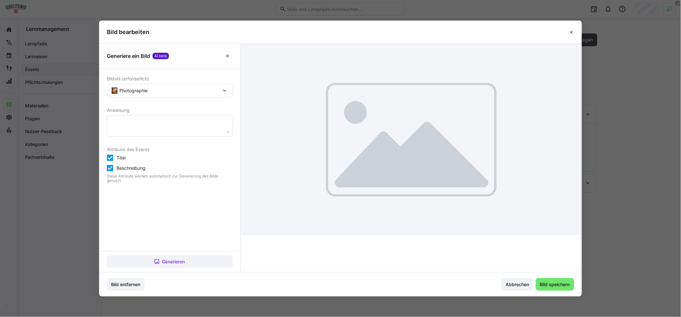
click at [187, 123] on textarea at bounding box center [169, 126] width 119 height 14
type textarea "Emotionale Intelligenz Training"
click at [200, 250] on div "Bildstil (erforderlich) Photographie Anweisung Emotionale Intelligenz Training …" at bounding box center [169, 160] width 141 height 183
click at [199, 261] on span "Generieren" at bounding box center [170, 262] width 126 height 13
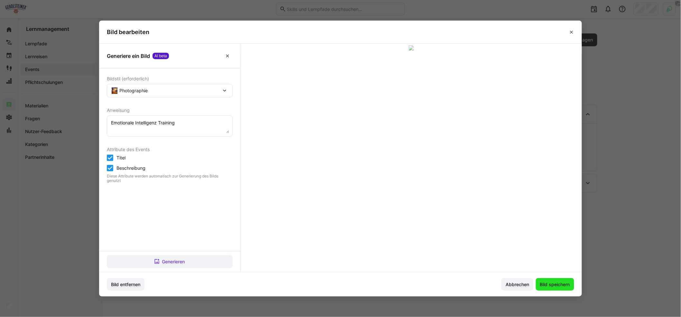
click at [551, 283] on span "Bild speichern" at bounding box center [555, 285] width 32 height 6
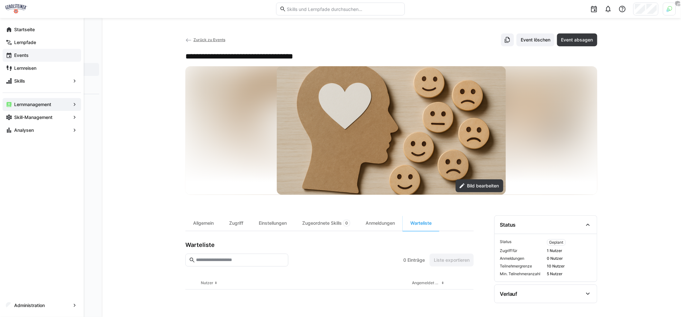
click at [32, 53] on span "Events" at bounding box center [45, 55] width 65 height 6
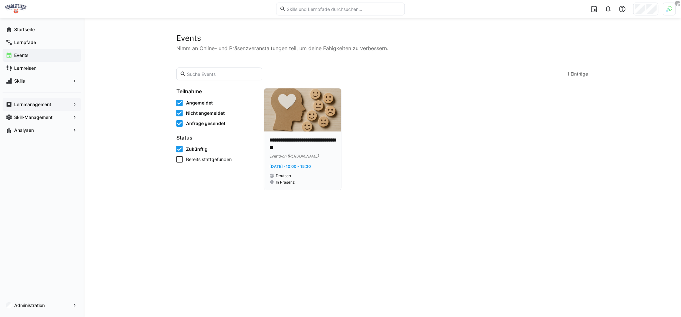
click at [297, 140] on p "**********" at bounding box center [302, 144] width 67 height 15
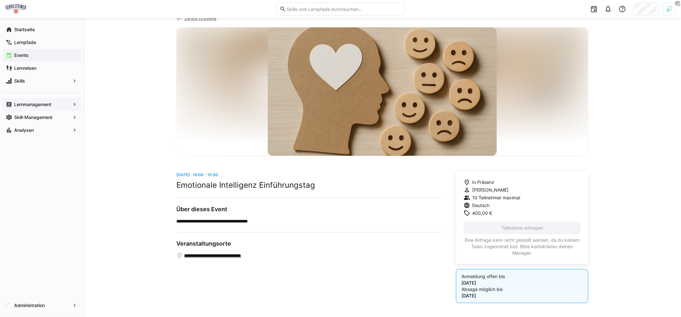
scroll to position [19, 0]
click at [43, 108] on div "Lernmanagement" at bounding box center [42, 104] width 79 height 13
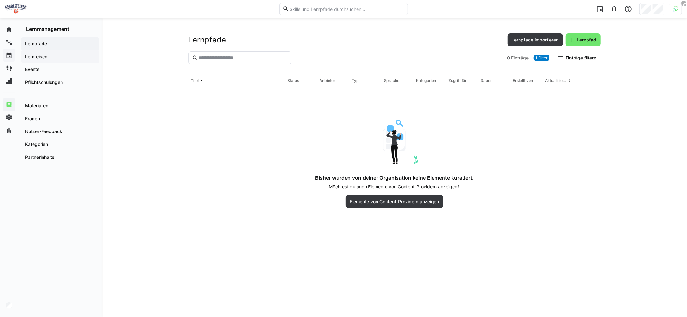
click at [0, 0] on app-navigation-label "Lernreisen" at bounding box center [0, 0] width 0 height 0
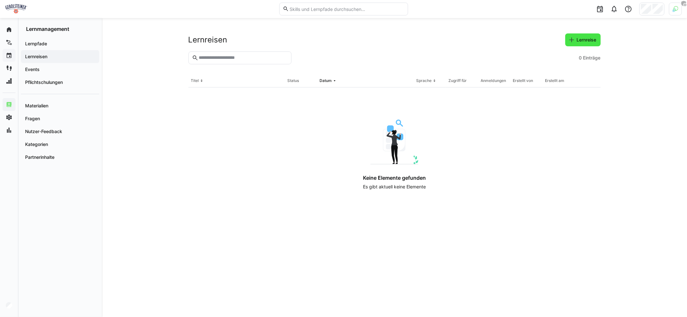
click at [591, 43] on span "Lernreise" at bounding box center [587, 40] width 22 height 6
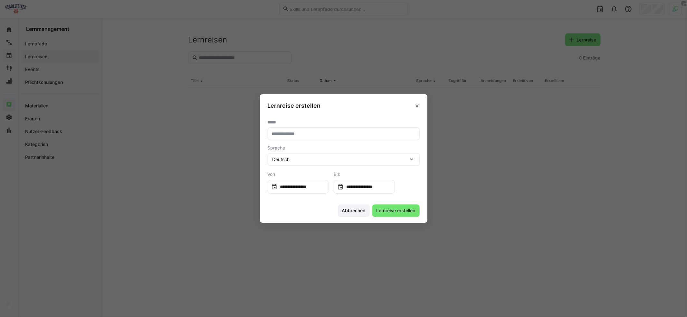
click at [310, 135] on input "text" at bounding box center [343, 134] width 145 height 6
type input "**********"
click at [372, 187] on input "**********" at bounding box center [368, 187] width 48 height 6
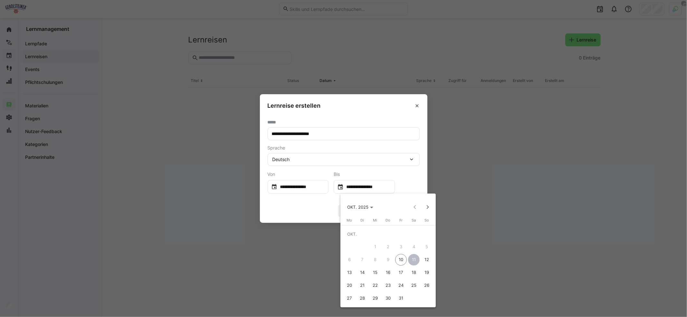
click at [403, 296] on span "31" at bounding box center [401, 299] width 12 height 12
type input "**********"
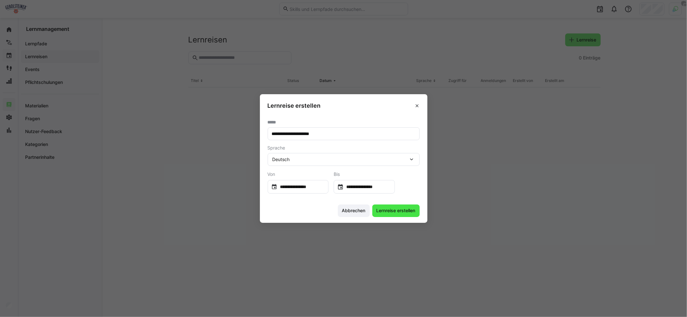
click at [383, 214] on span "Lernreise erstellen" at bounding box center [395, 211] width 41 height 6
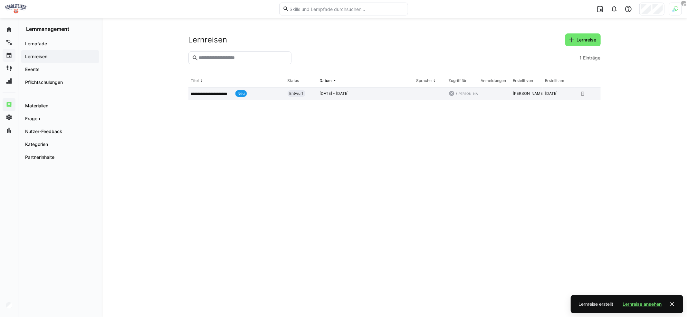
click at [216, 92] on p "**********" at bounding box center [212, 93] width 42 height 5
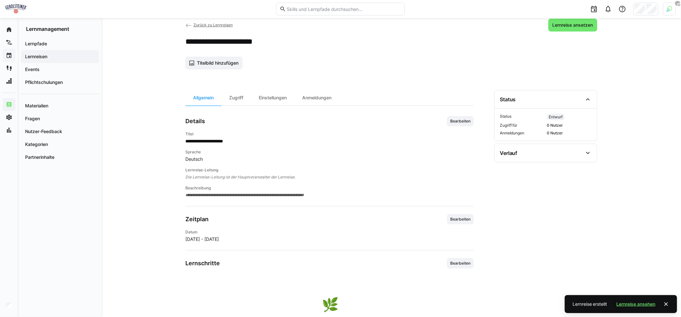
scroll to position [31, 0]
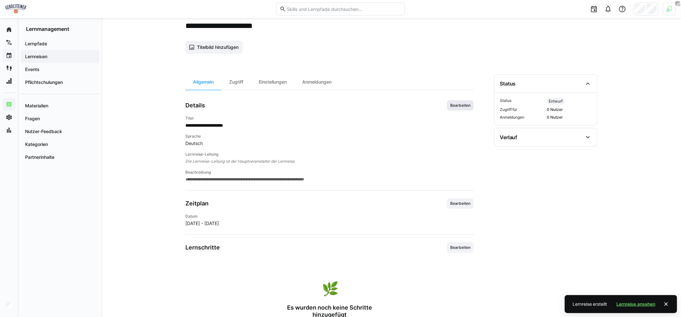
click at [460, 103] on span "Bearbeiten" at bounding box center [461, 105] width 22 height 5
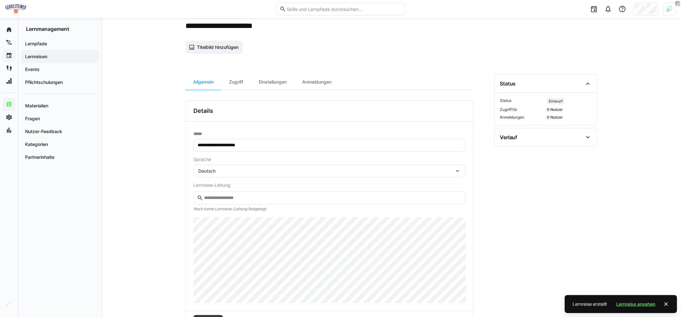
click at [287, 195] on input "text" at bounding box center [332, 198] width 259 height 6
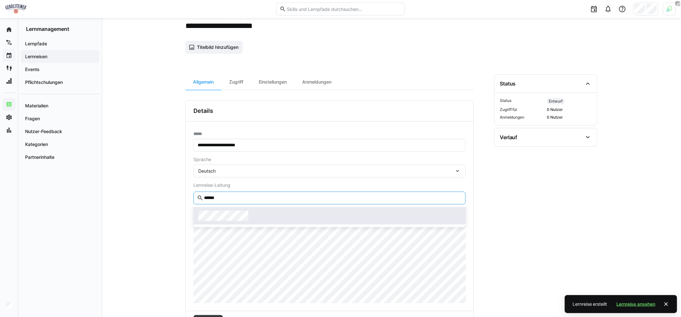
type input "******"
click at [255, 210] on span at bounding box center [329, 215] width 273 height 17
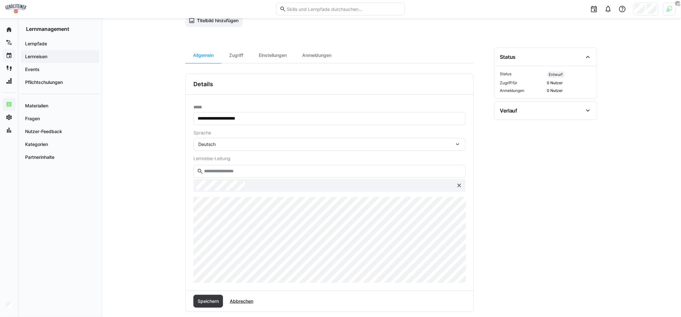
scroll to position [72, 0]
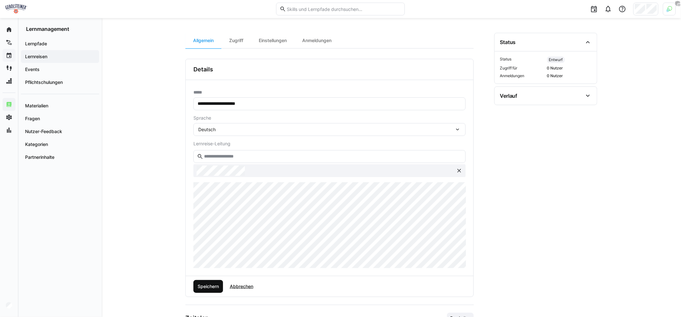
click at [220, 285] on span "Speichern" at bounding box center [208, 287] width 23 height 6
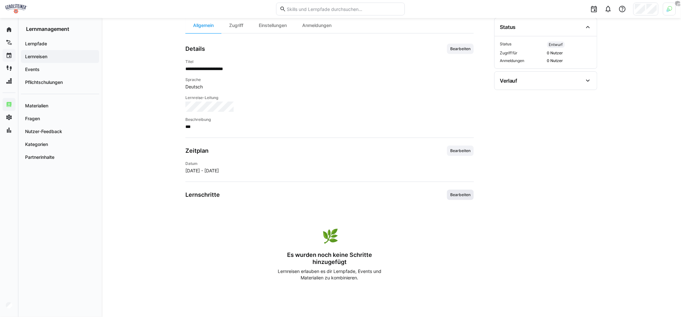
scroll to position [88, 0]
click at [461, 197] on span "Bearbeiten" at bounding box center [460, 195] width 27 height 10
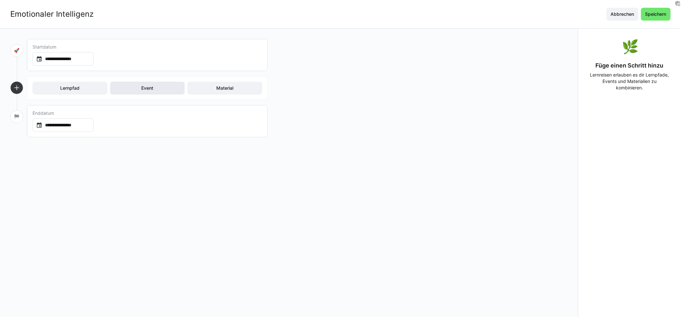
click at [145, 89] on span "Event" at bounding box center [148, 88] width 14 height 6
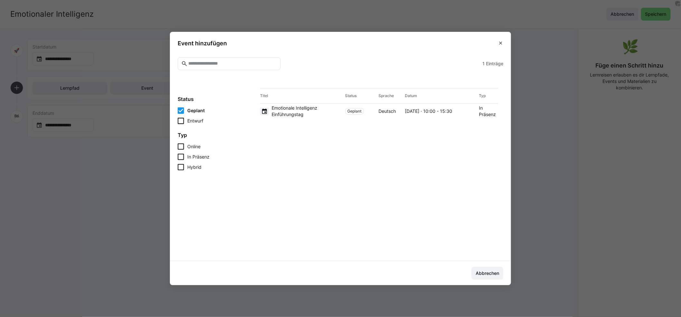
click at [294, 114] on span "Emotionale Intelligenz Einführungstag" at bounding box center [307, 111] width 71 height 13
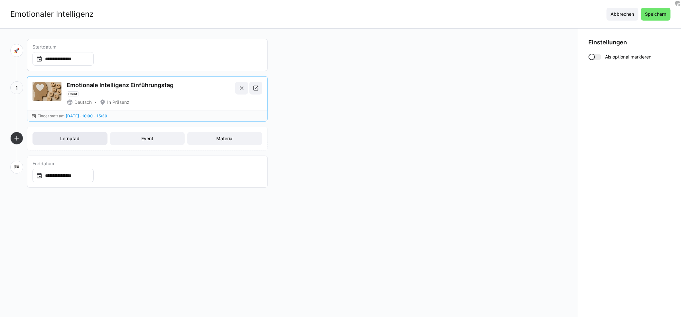
click at [91, 139] on span "Lernpfad" at bounding box center [70, 138] width 75 height 13
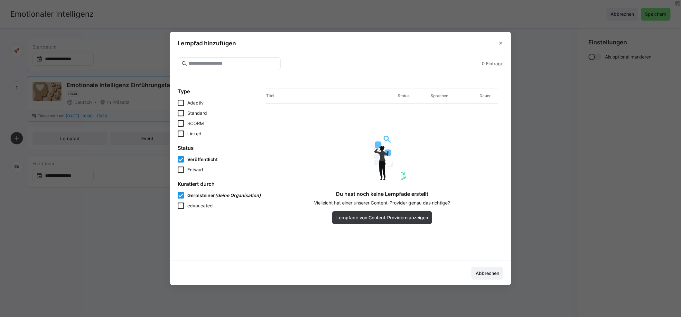
click at [203, 167] on span "Entwurf" at bounding box center [195, 170] width 16 height 6
click at [204, 167] on span "Entwurf" at bounding box center [196, 170] width 18 height 6
click at [207, 204] on span "edyoucated" at bounding box center [199, 205] width 25 height 5
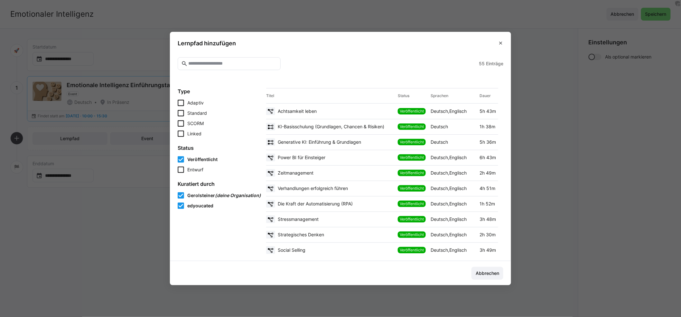
click at [249, 67] on eds-input at bounding box center [229, 63] width 103 height 13
type input "******"
click at [314, 113] on span "Achtsamkeit leben" at bounding box center [297, 111] width 39 height 6
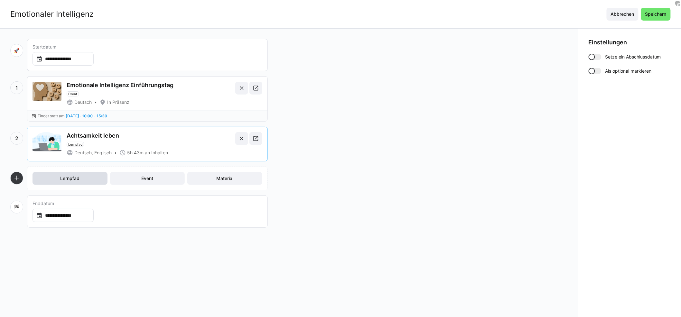
click at [87, 178] on span "Lernpfad" at bounding box center [70, 178] width 75 height 13
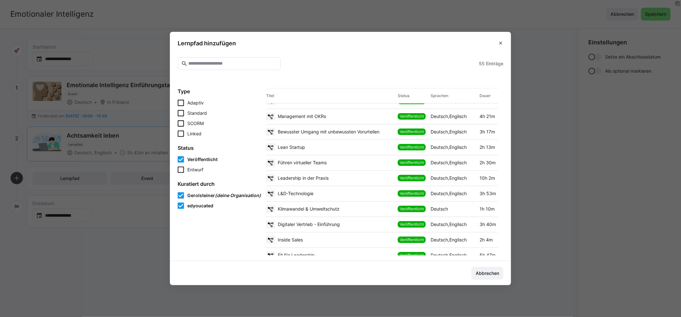
scroll to position [353, 0]
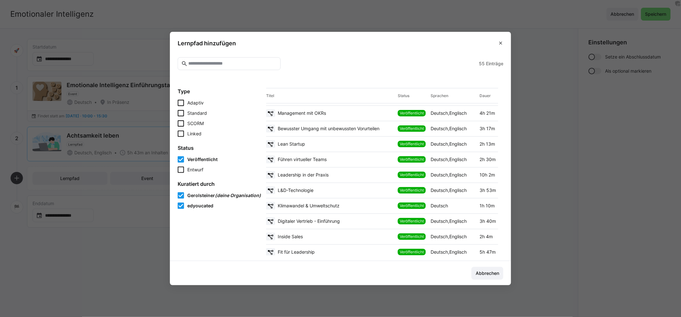
click at [349, 129] on span "Bewusster Umgang mit unbewussten Vorurteilen" at bounding box center [329, 129] width 102 height 6
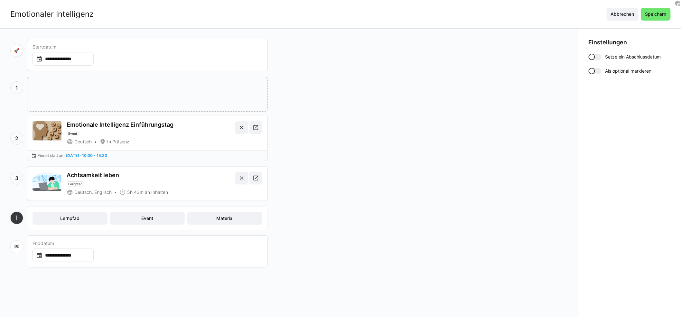
drag, startPoint x: 173, startPoint y: 180, endPoint x: 166, endPoint y: 88, distance: 91.7
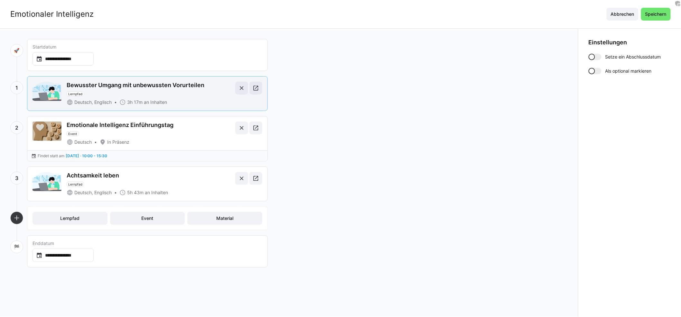
click at [147, 99] on span "3h 17m an Inhalten" at bounding box center [147, 102] width 40 height 6
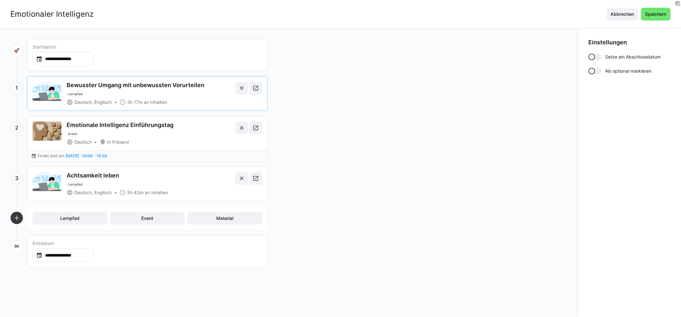
click at [594, 57] on div at bounding box center [592, 57] width 6 height 6
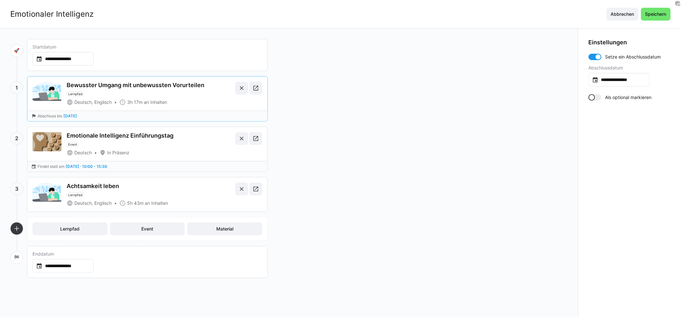
click at [594, 57] on div at bounding box center [595, 57] width 13 height 6
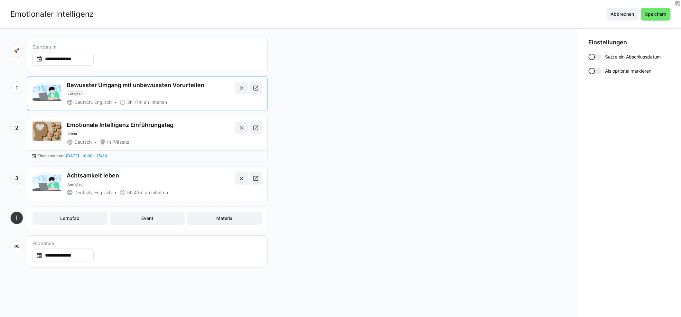
click at [599, 71] on div at bounding box center [595, 71] width 13 height 6
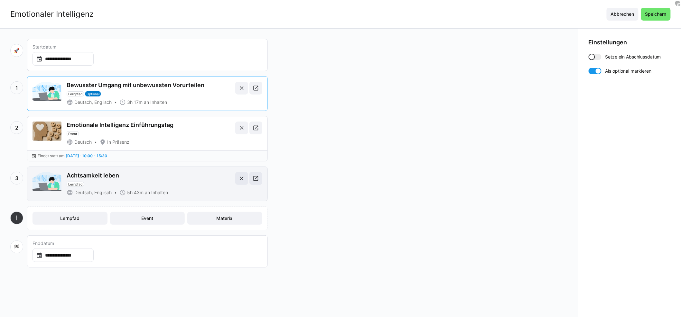
click at [97, 187] on div "Achtsamkeit leben Lernpfad Deutsch, Englisch 5h 43m an Inhalten" at bounding box center [150, 184] width 166 height 24
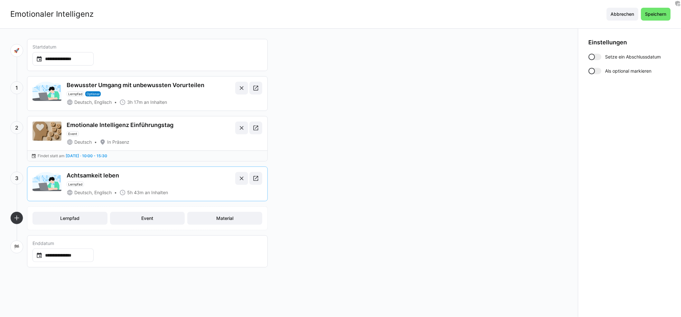
click at [593, 56] on div at bounding box center [592, 57] width 6 height 6
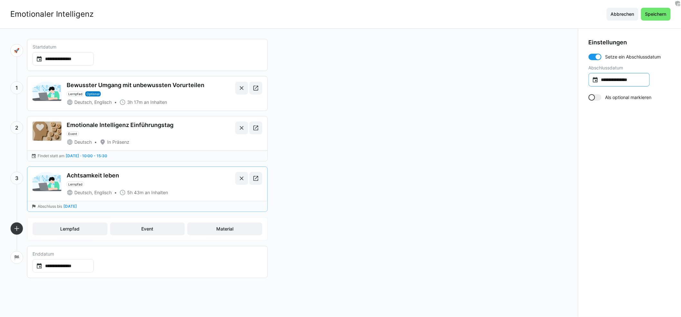
click at [618, 80] on input "**********" at bounding box center [623, 80] width 48 height 6
click at [611, 190] on span "30" at bounding box center [609, 191] width 12 height 12
type input "**********"
click at [658, 16] on span "Speichern" at bounding box center [656, 14] width 23 height 6
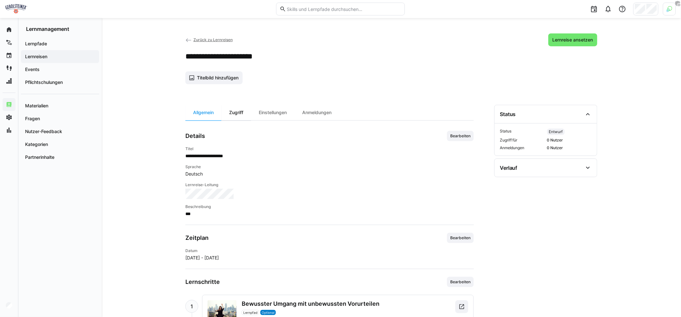
click at [243, 114] on div "Zugriff" at bounding box center [237, 112] width 30 height 15
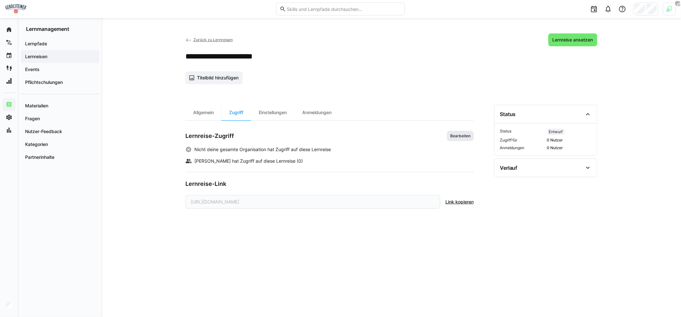
click at [458, 137] on span "Bearbeiten" at bounding box center [461, 136] width 22 height 5
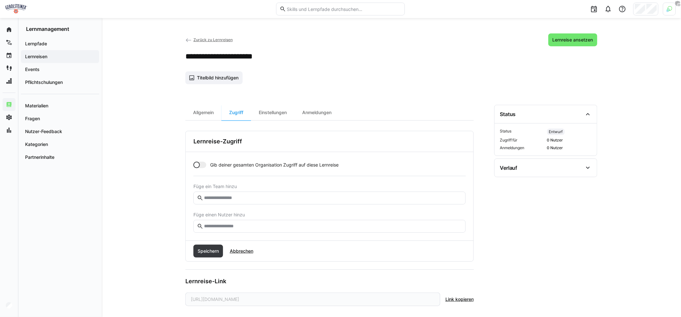
click at [226, 222] on eds-input at bounding box center [329, 226] width 272 height 13
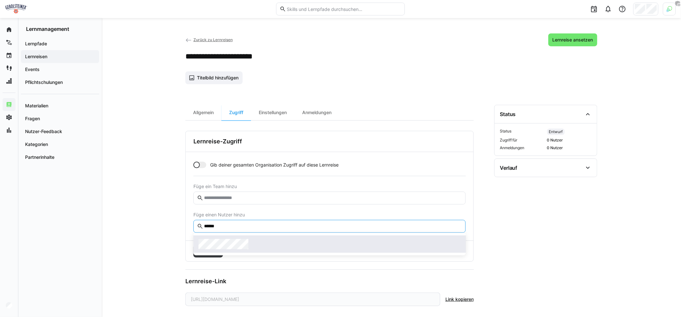
type input "******"
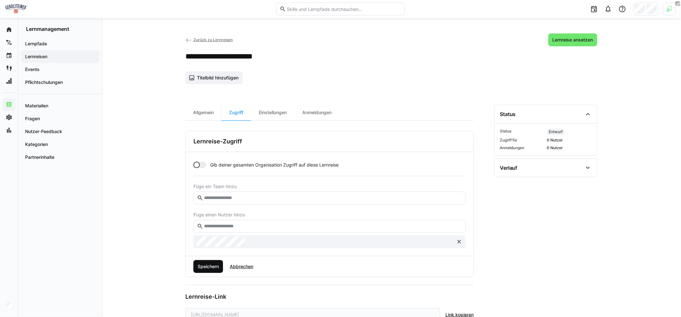
click at [213, 261] on span "Speichern" at bounding box center [208, 266] width 30 height 13
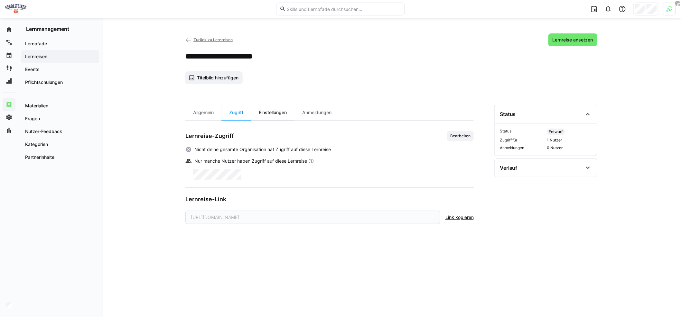
click at [281, 114] on div "Einstellungen" at bounding box center [272, 112] width 43 height 15
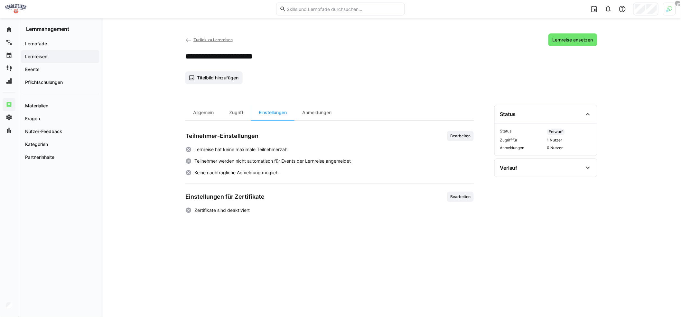
drag, startPoint x: 278, startPoint y: 144, endPoint x: 313, endPoint y: 146, distance: 34.8
click at [316, 145] on div "Teilnehmer-Einstellungen Bearbeiten Lernreise hat keine maximale Teilnehmerzahl…" at bounding box center [329, 153] width 288 height 45
click at [573, 44] on span "Lernreise ansetzen" at bounding box center [573, 39] width 49 height 13
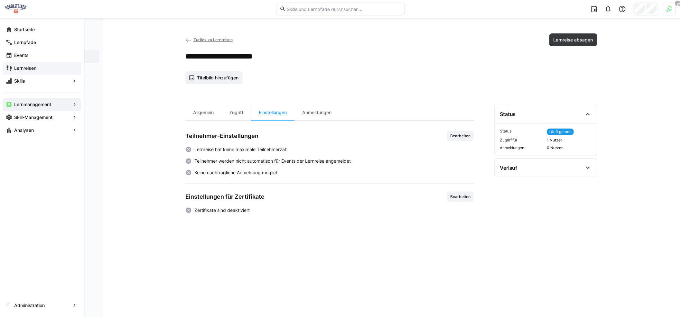
click at [0, 0] on app-navigation-label "Lernreisen" at bounding box center [0, 0] width 0 height 0
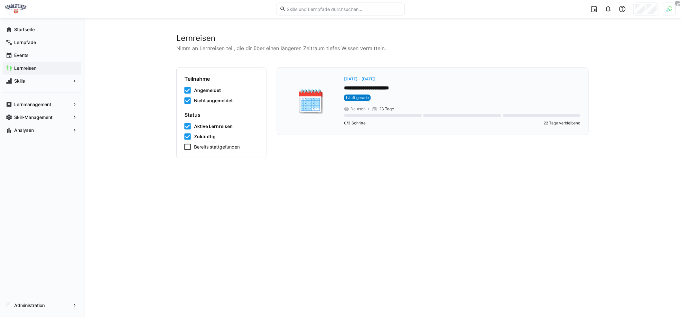
click at [432, 93] on div "**********" at bounding box center [462, 90] width 237 height 28
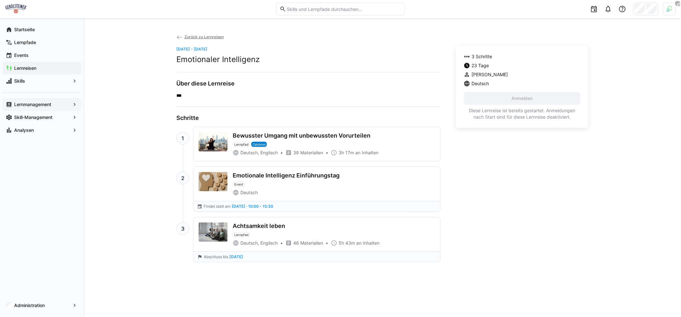
click at [0, 0] on app-navigation-label "Lernmanagement" at bounding box center [0, 0] width 0 height 0
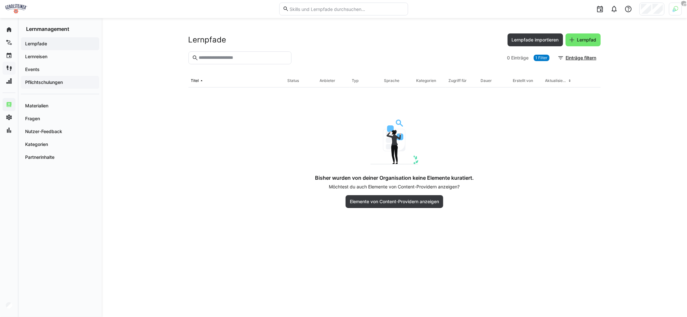
click at [0, 0] on app-navigation-label "Pflichtschulungen" at bounding box center [0, 0] width 0 height 0
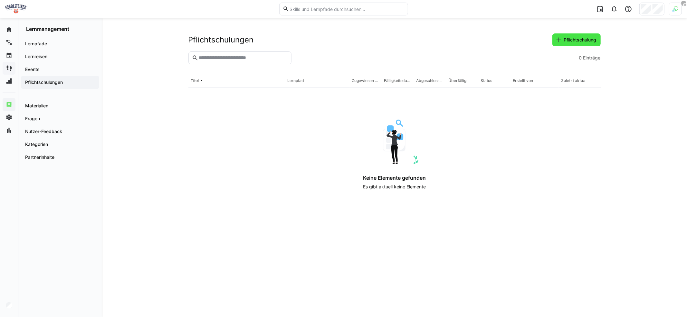
click at [575, 41] on span "Pflichtschulung" at bounding box center [580, 40] width 34 height 6
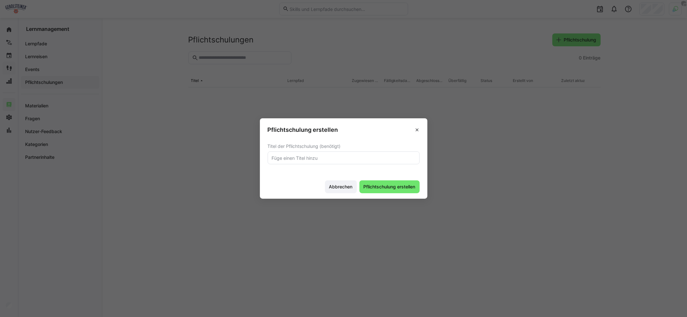
click at [344, 158] on input "text" at bounding box center [343, 158] width 145 height 6
type input "A"
type input "Datensicherheit"
click at [403, 189] on span "Pflichtschulung erstellen" at bounding box center [390, 187] width 54 height 6
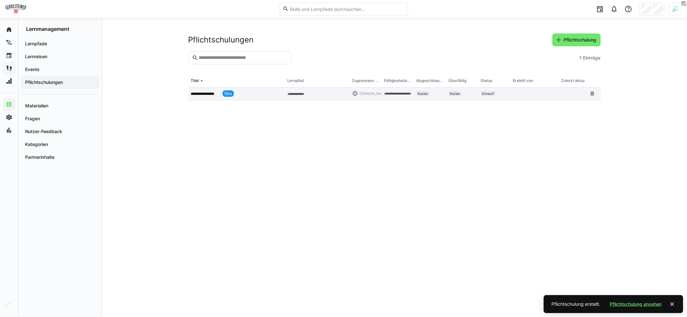
click at [269, 93] on app-table-first-column "**********" at bounding box center [236, 93] width 91 height 6
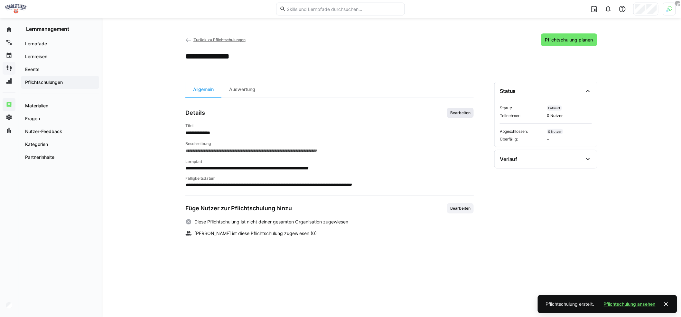
click at [456, 112] on span "Bearbeiten" at bounding box center [461, 112] width 22 height 5
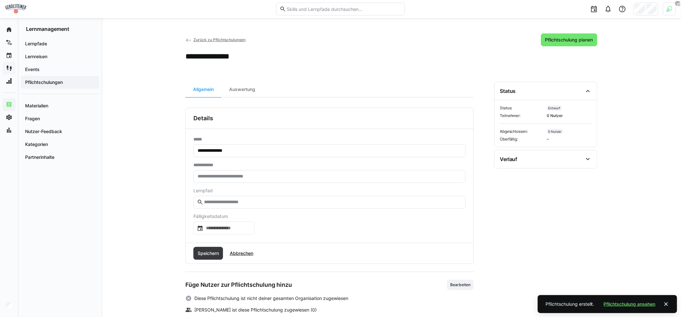
click at [287, 176] on input "text" at bounding box center [329, 177] width 265 height 6
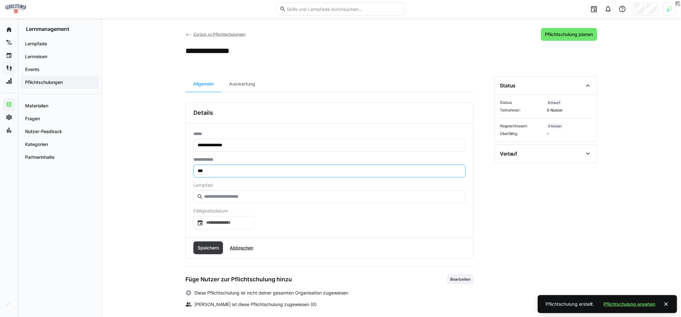
scroll to position [10, 0]
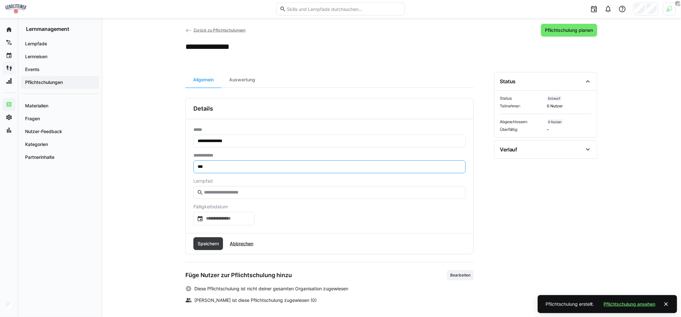
type input "***"
click at [264, 190] on input "text" at bounding box center [332, 193] width 259 height 6
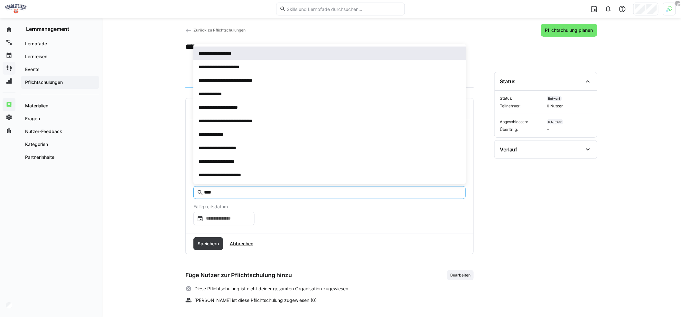
type input "****"
click at [227, 55] on span "**********" at bounding box center [220, 53] width 43 height 6
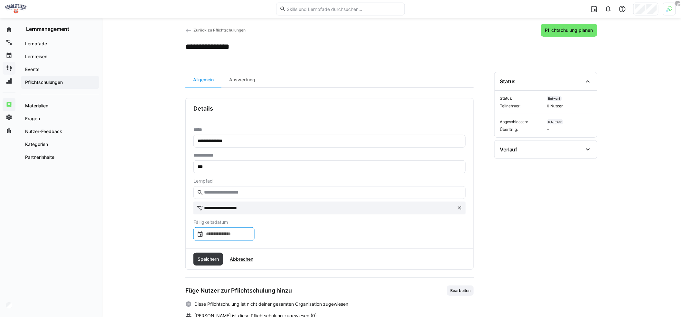
click at [230, 234] on input at bounding box center [227, 234] width 48 height 6
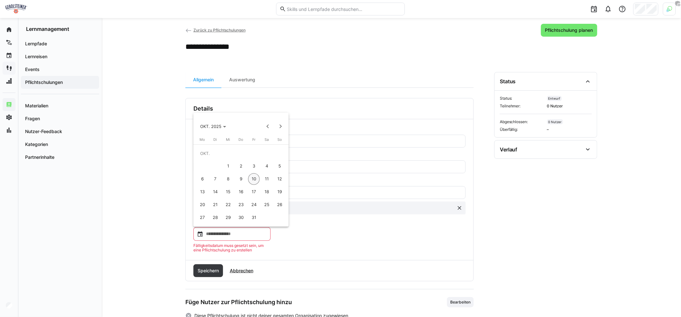
click at [258, 220] on span "31" at bounding box center [254, 218] width 12 height 12
type input "**********"
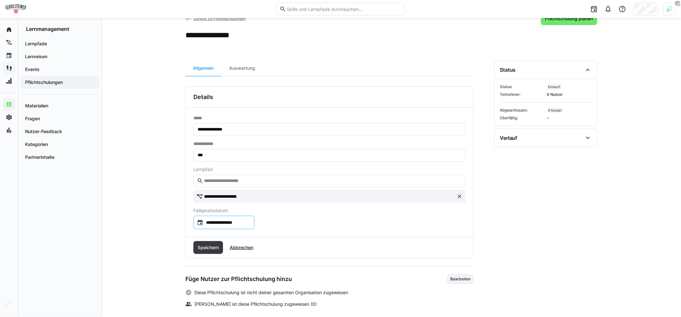
scroll to position [25, 0]
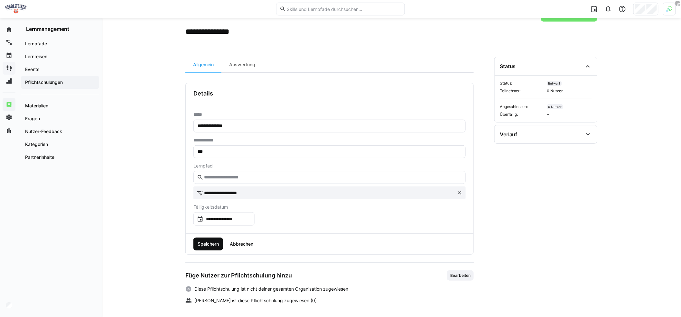
click at [207, 245] on span "Speichern" at bounding box center [208, 244] width 23 height 6
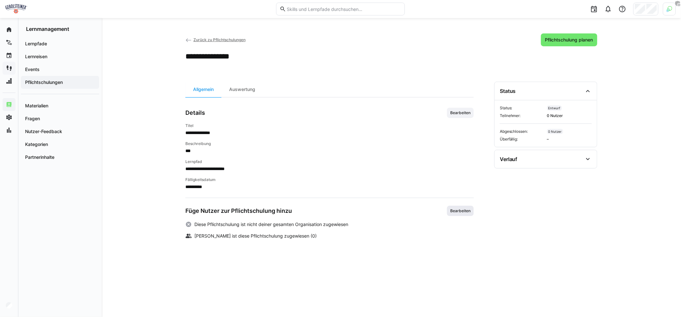
click at [457, 211] on span "Bearbeiten" at bounding box center [461, 211] width 22 height 5
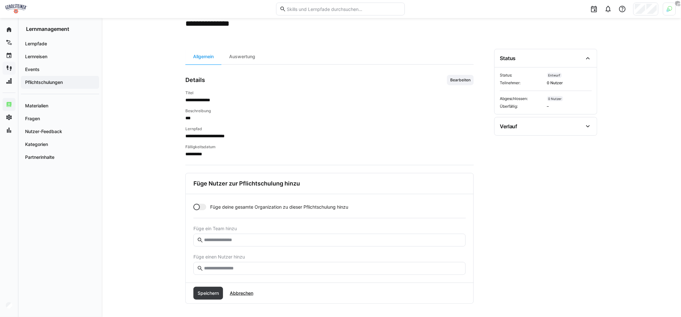
scroll to position [33, 0]
click at [265, 266] on input "text" at bounding box center [332, 269] width 259 height 6
type input "******"
click at [262, 275] on div at bounding box center [329, 286] width 273 height 23
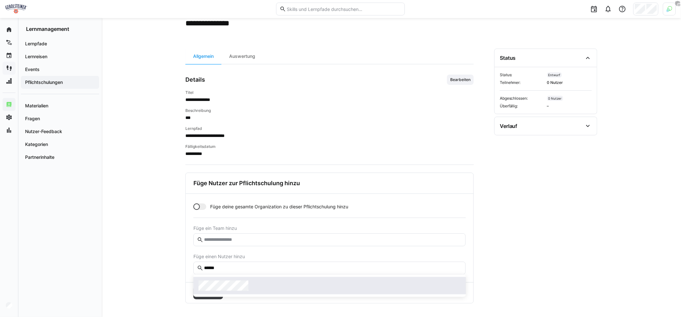
click at [257, 284] on div at bounding box center [330, 286] width 262 height 10
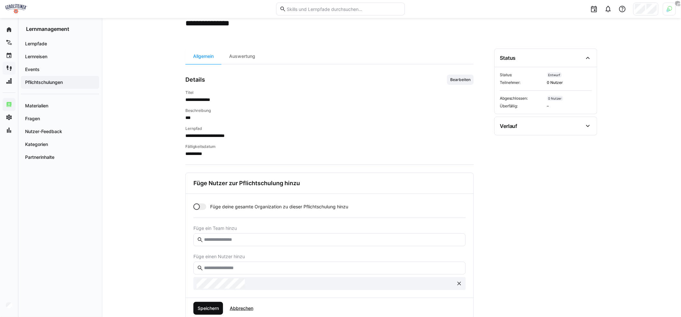
click at [209, 306] on span "Speichern" at bounding box center [208, 309] width 23 height 6
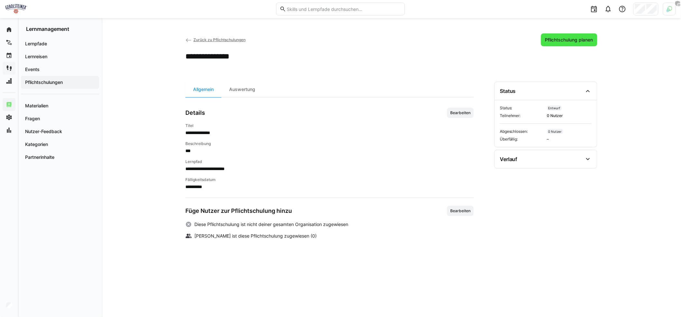
click at [577, 40] on span "Pflichtschulung planen" at bounding box center [569, 40] width 50 height 6
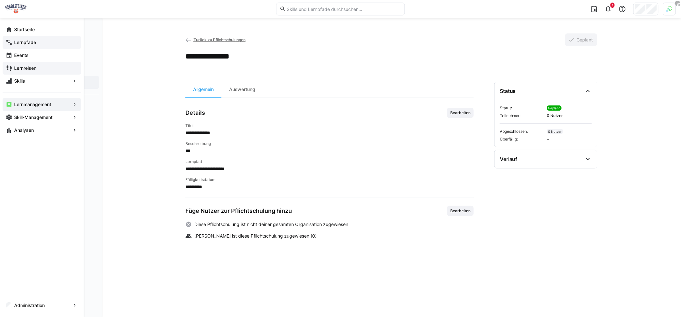
click at [33, 38] on div "Lernpfade" at bounding box center [42, 42] width 79 height 13
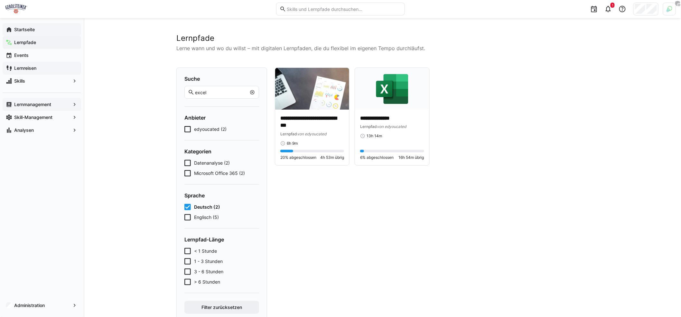
click at [0, 0] on app-navigation-label "Startseite" at bounding box center [0, 0] width 0 height 0
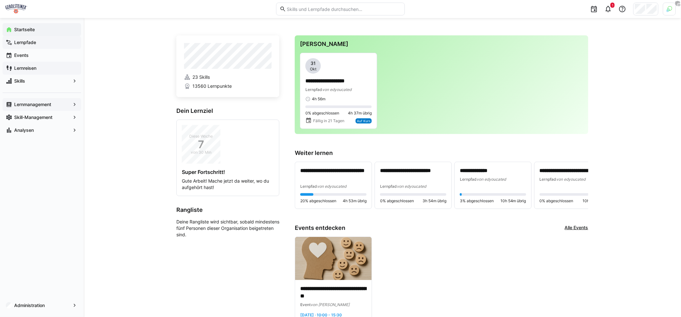
click at [617, 108] on div "**********" at bounding box center [383, 251] width 598 height 466
click at [41, 56] on span "Events" at bounding box center [45, 55] width 65 height 6
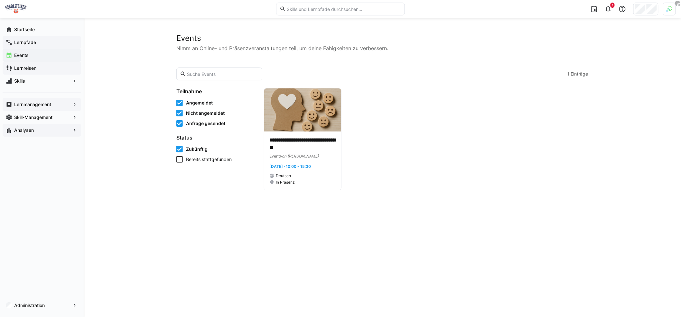
click at [48, 128] on span "Analysen" at bounding box center [41, 130] width 57 height 6
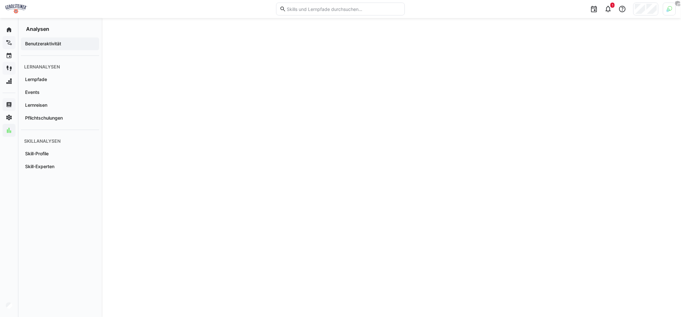
scroll to position [651, 0]
click at [67, 78] on span "Lernpfade" at bounding box center [60, 79] width 72 height 6
click at [66, 94] on span "Events" at bounding box center [60, 92] width 72 height 6
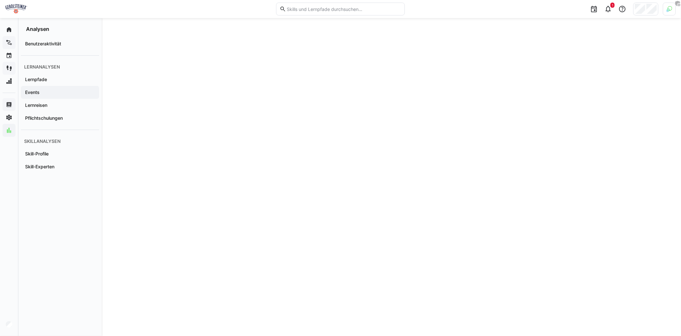
scroll to position [16, 0]
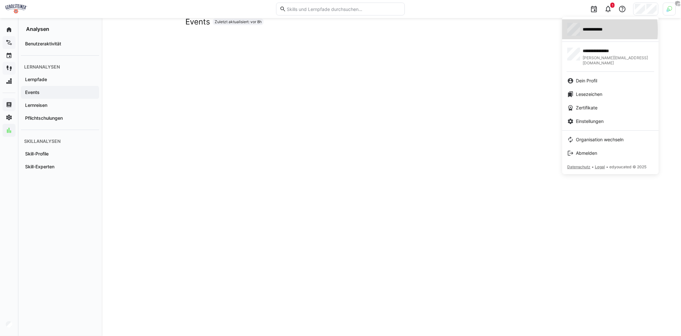
click at [593, 30] on span "**********" at bounding box center [596, 29] width 26 height 6
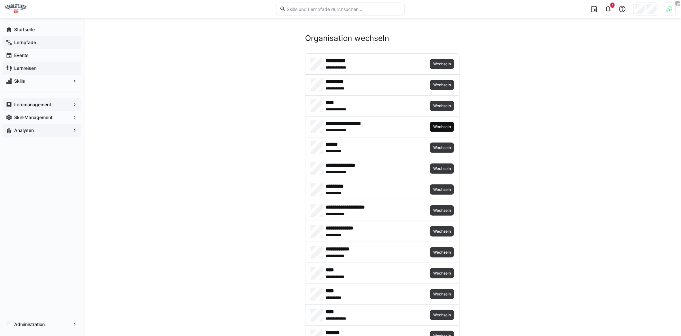
click at [441, 122] on span "Wechseln" at bounding box center [442, 127] width 24 height 10
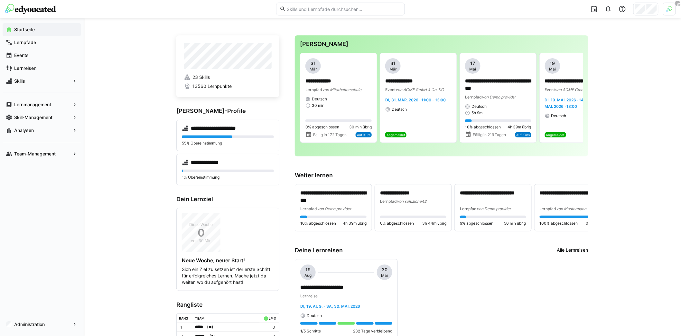
click at [145, 114] on div "**********" at bounding box center [383, 219] width 598 height 402
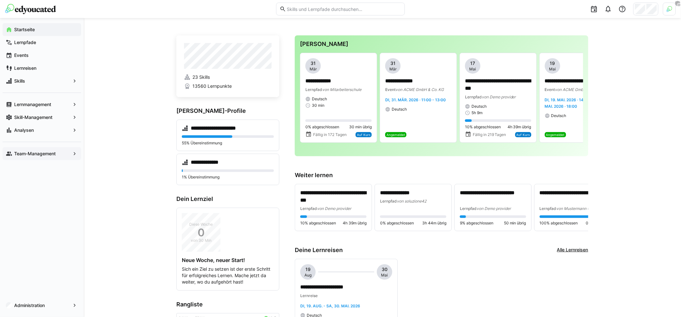
click at [0, 0] on app-navigation-label "Team-Management" at bounding box center [0, 0] width 0 height 0
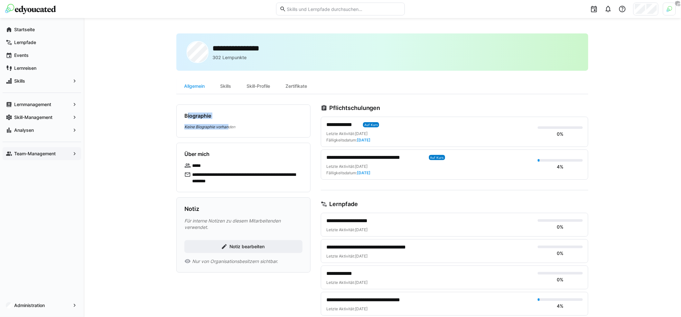
drag, startPoint x: 229, startPoint y: 125, endPoint x: 182, endPoint y: 114, distance: 48.3
click at [182, 114] on div "Biographie Keine Biographie vorhanden" at bounding box center [243, 121] width 134 height 33
click at [148, 145] on div "**********" at bounding box center [383, 259] width 598 height 482
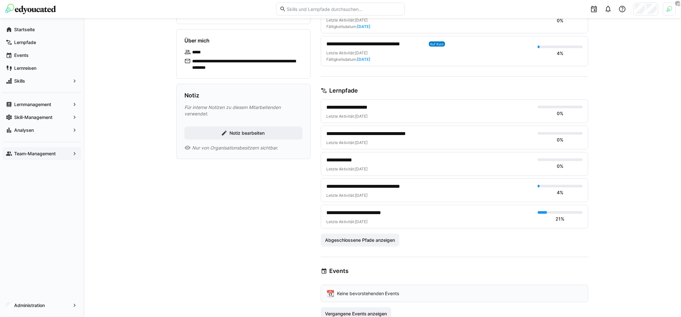
scroll to position [137, 0]
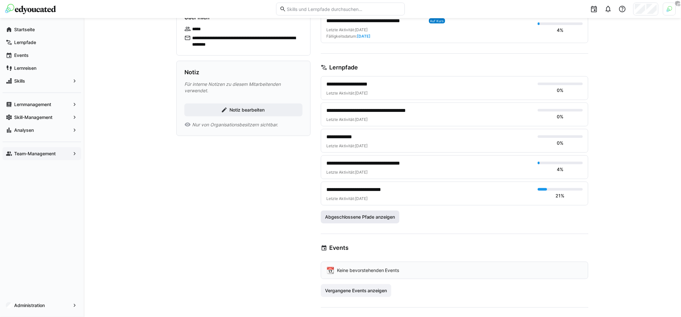
click at [382, 214] on span "Abgeschlossene Pfade anzeigen" at bounding box center [360, 217] width 72 height 6
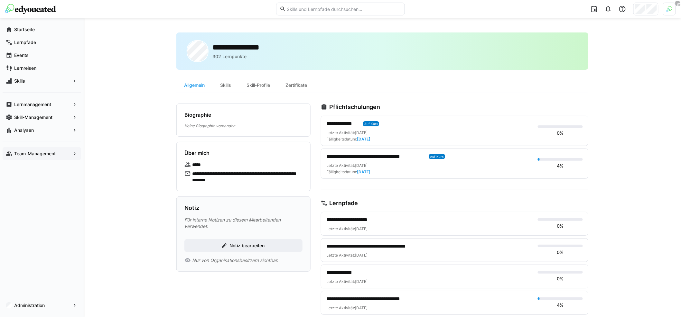
scroll to position [0, 0]
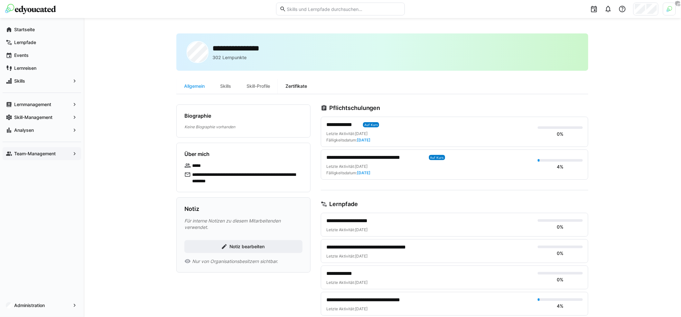
click at [302, 86] on div "Zertifikate" at bounding box center [296, 86] width 37 height 15
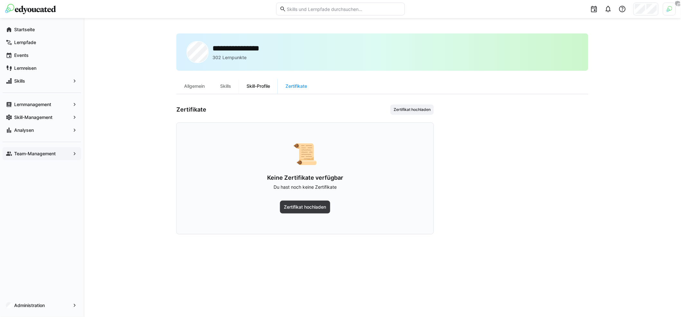
click at [262, 87] on div "Skill-Profile" at bounding box center [258, 86] width 39 height 15
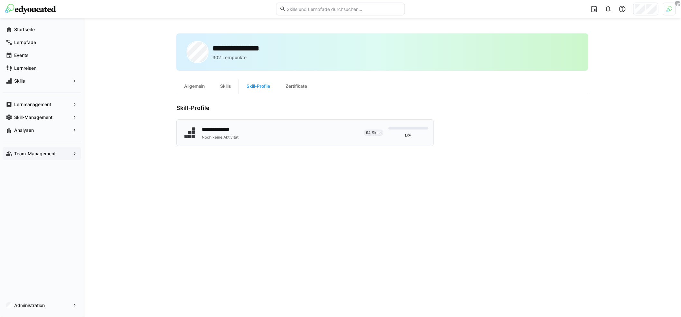
click at [238, 131] on div "**********" at bounding box center [222, 130] width 40 height 8
click at [0, 0] on app-navigation-label "Team-Management" at bounding box center [0, 0] width 0 height 0
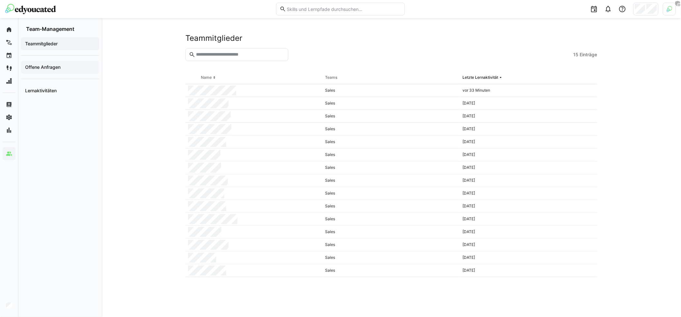
click at [71, 67] on span "Offene Anfragen" at bounding box center [60, 67] width 72 height 6
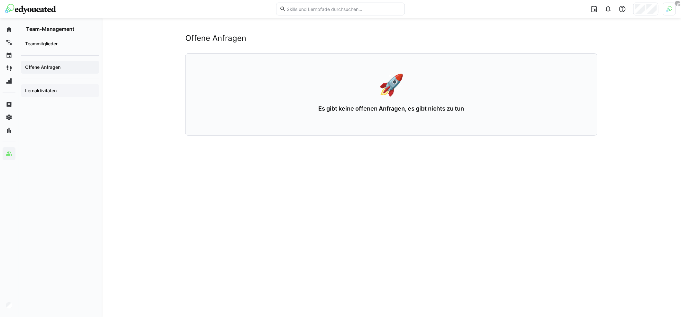
click at [54, 94] on div "Lernaktivitäten" at bounding box center [60, 90] width 78 height 13
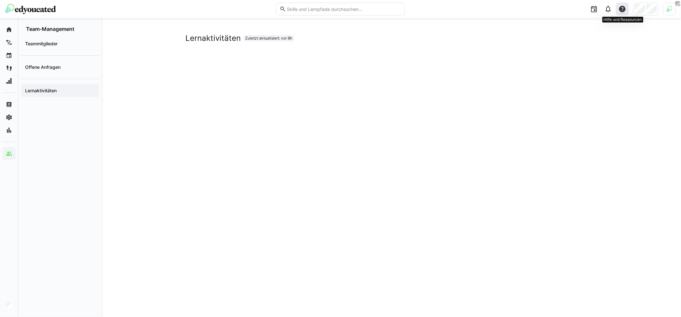
click at [624, 12] on eds-icon at bounding box center [623, 9] width 8 height 8
click at [586, 28] on div "Hilfecenter besuchen" at bounding box center [592, 26] width 45 height 6
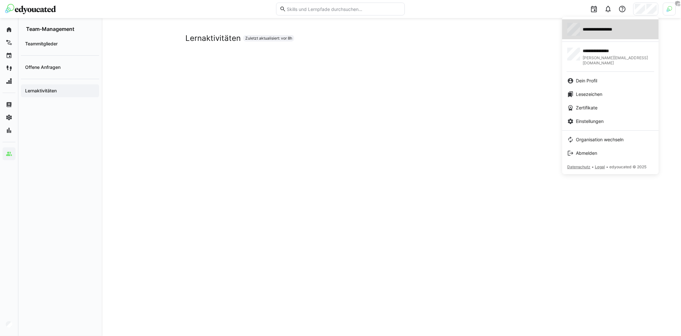
click at [621, 31] on span "**********" at bounding box center [607, 29] width 48 height 6
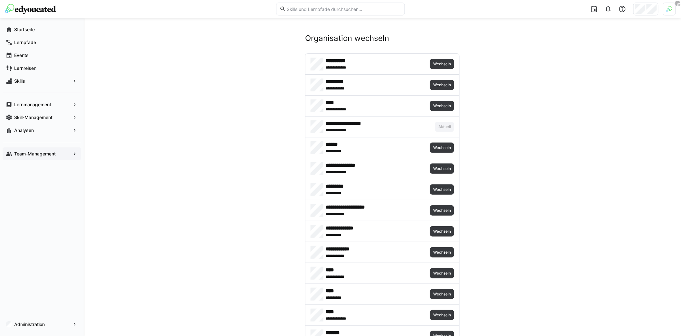
scroll to position [1125, 0]
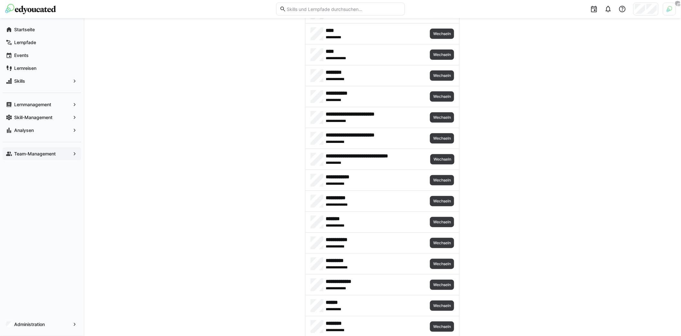
click at [433, 191] on div "**********" at bounding box center [383, 201] width 154 height 21
click at [434, 178] on span "Wechseln" at bounding box center [442, 180] width 19 height 5
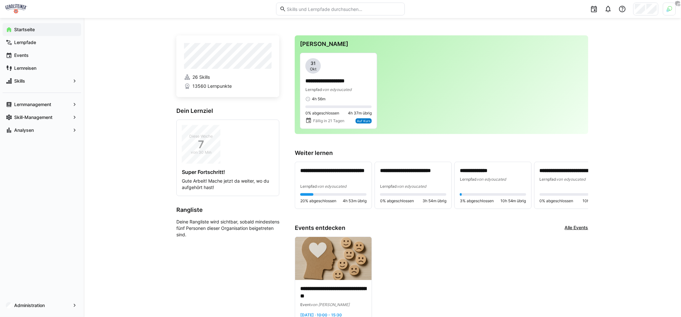
click at [96, 104] on div "**********" at bounding box center [383, 251] width 598 height 466
click at [106, 97] on div "**********" at bounding box center [383, 251] width 598 height 466
click at [41, 45] on span "Lernpfade" at bounding box center [45, 42] width 65 height 6
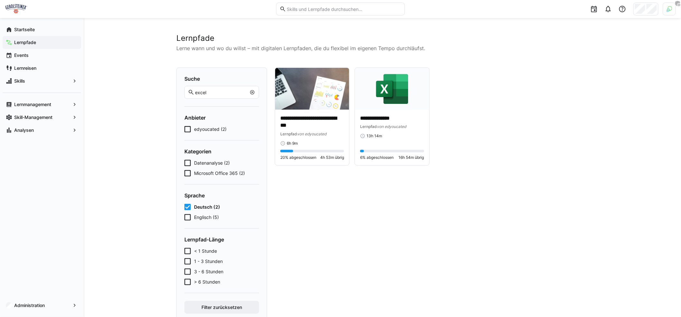
click at [204, 206] on span "Deutsch (2)" at bounding box center [207, 207] width 26 height 6
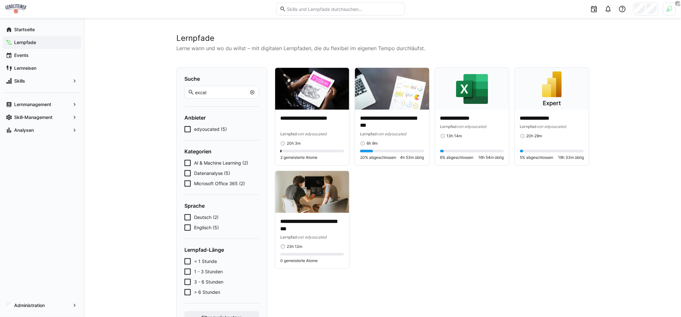
click at [252, 91] on eds-icon at bounding box center [252, 92] width 5 height 5
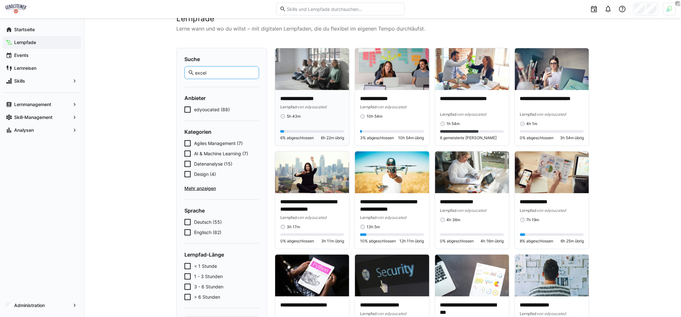
scroll to position [22, 0]
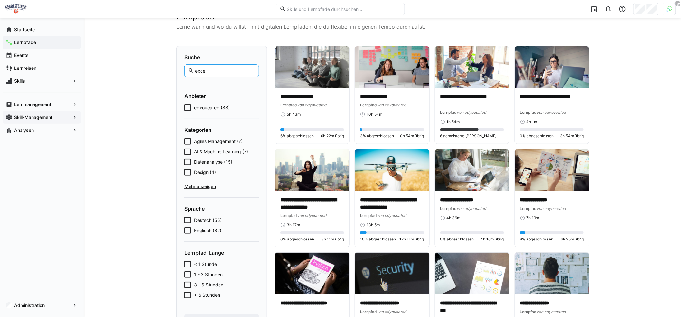
click at [0, 0] on app-navigation-label "Skill-Management" at bounding box center [0, 0] width 0 height 0
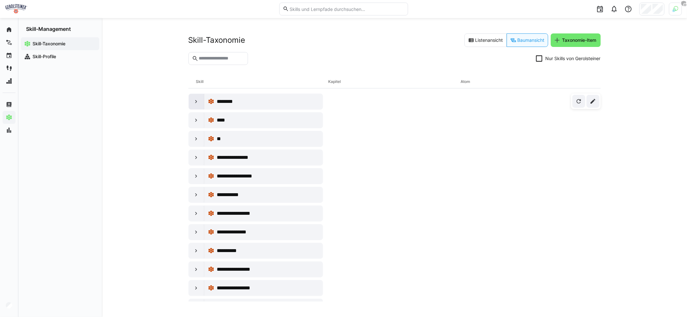
click at [195, 99] on eds-icon at bounding box center [196, 102] width 6 height 6
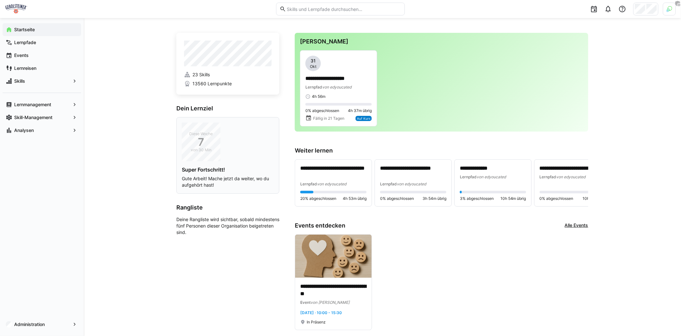
scroll to position [7, 0]
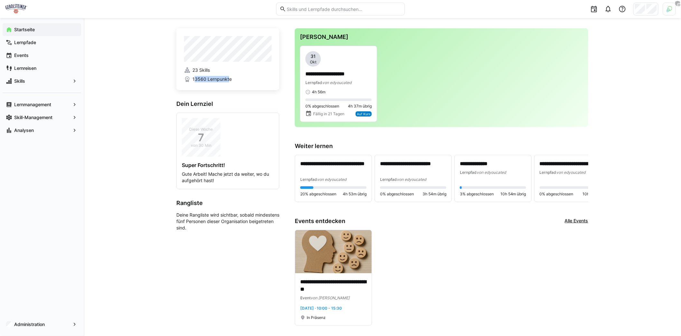
drag, startPoint x: 222, startPoint y: 79, endPoint x: 193, endPoint y: 78, distance: 29.0
click at [194, 78] on span "13560 Lernpunkte" at bounding box center [212, 79] width 39 height 6
drag, startPoint x: 192, startPoint y: 78, endPoint x: 237, endPoint y: 81, distance: 45.1
click at [237, 81] on span "13560 Lernpunkte" at bounding box center [228, 79] width 88 height 6
click at [231, 90] on app-home-profile "23 Skills 13560 Lernpunkte" at bounding box center [227, 59] width 103 height 62
